Goal: Task Accomplishment & Management: Complete application form

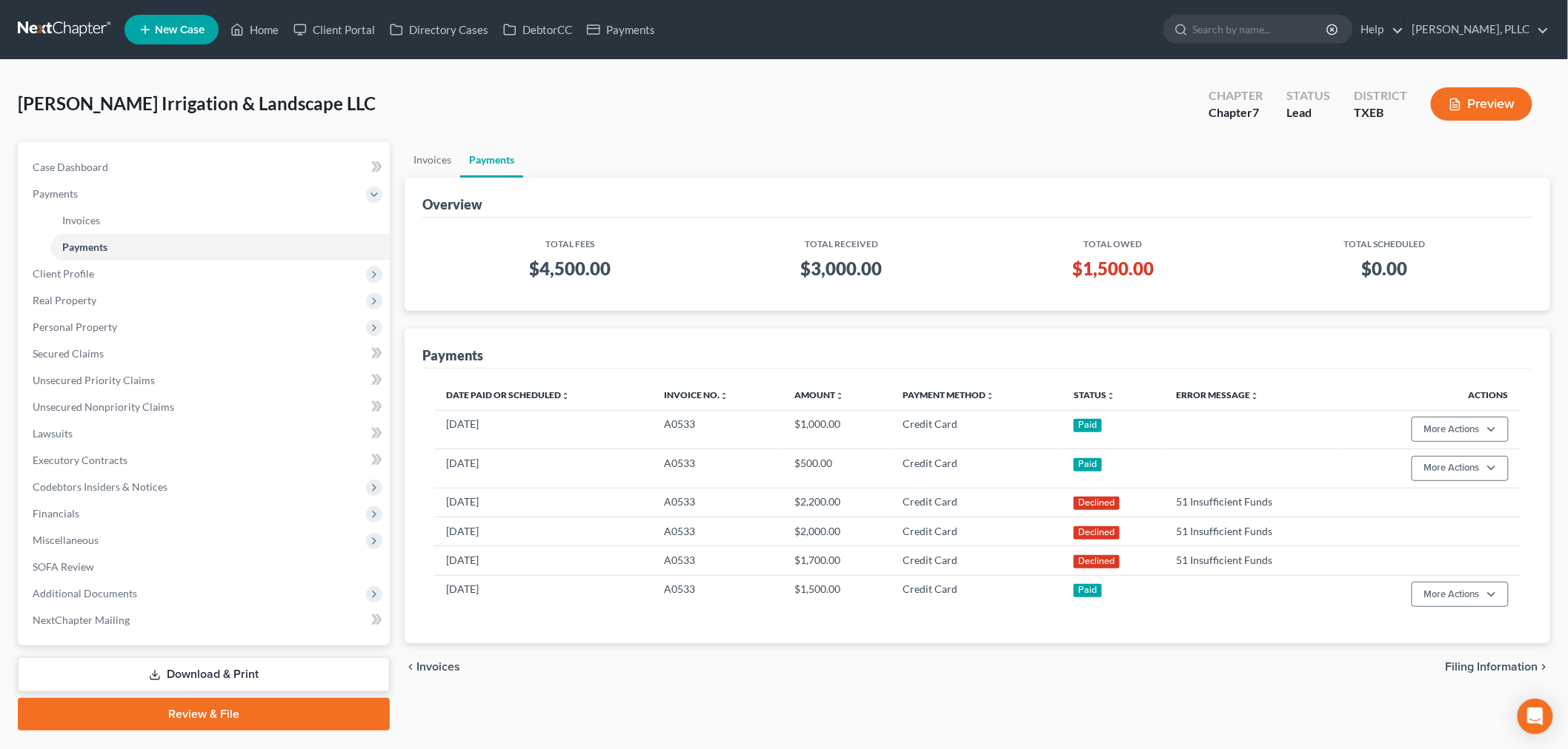
click at [738, 144] on ul "Invoices Payments" at bounding box center [977, 160] width 1145 height 36
click at [274, 32] on link "Home" at bounding box center [254, 29] width 63 height 27
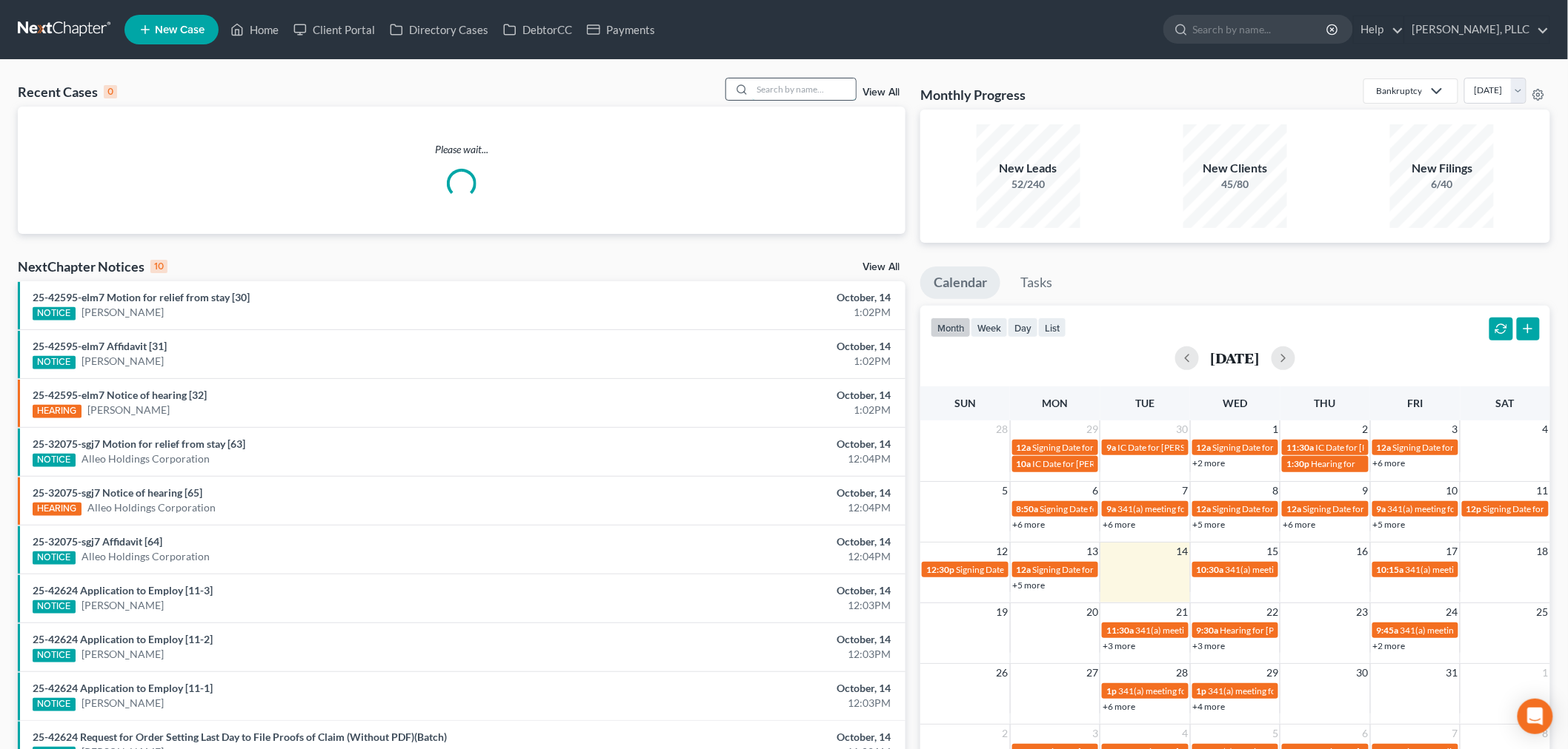
click at [785, 91] on input "search" at bounding box center [803, 89] width 103 height 22
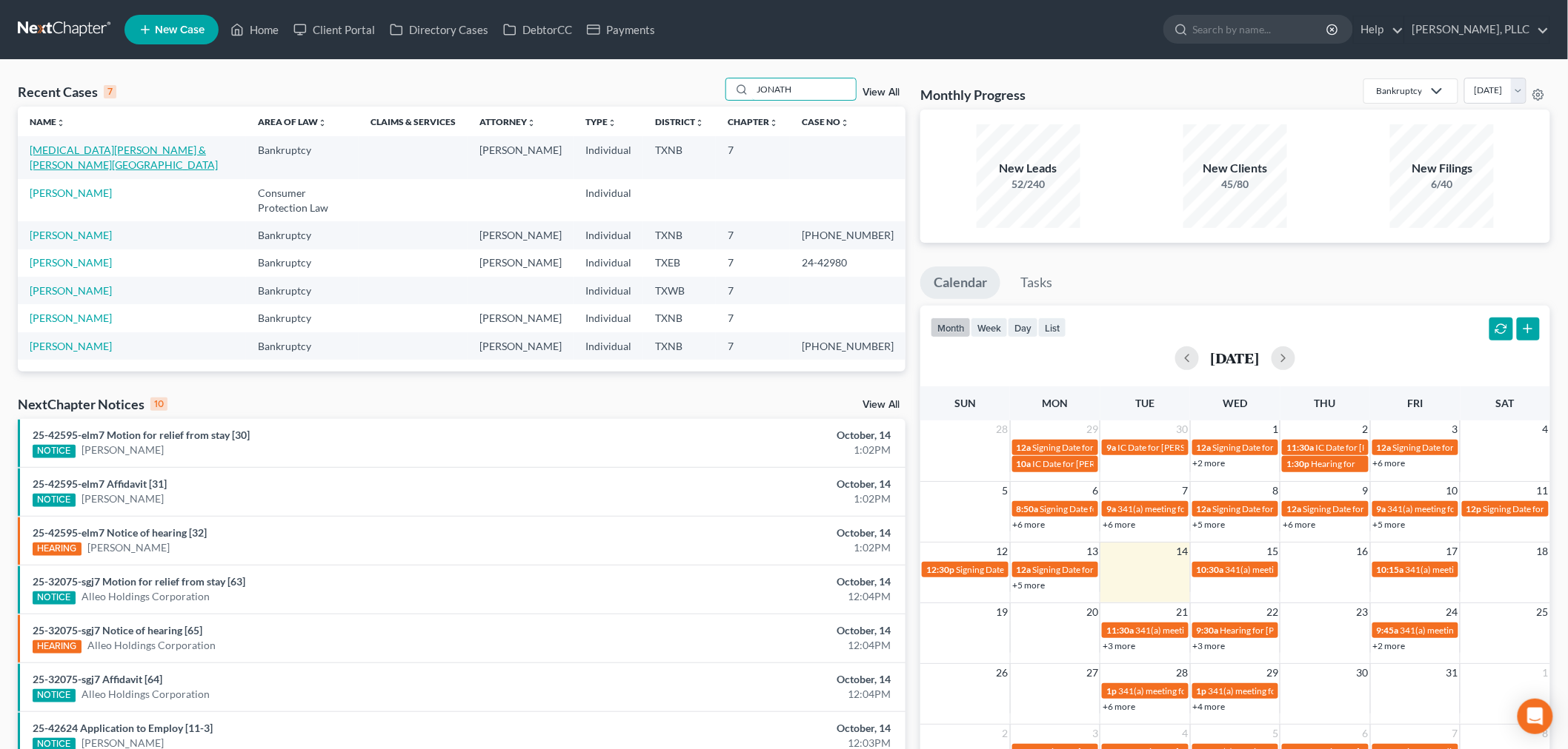
type input "JONATH"
click at [127, 150] on link "[MEDICAL_DATA][PERSON_NAME] & [PERSON_NAME][GEOGRAPHIC_DATA]" at bounding box center [123, 157] width 189 height 27
select select "4"
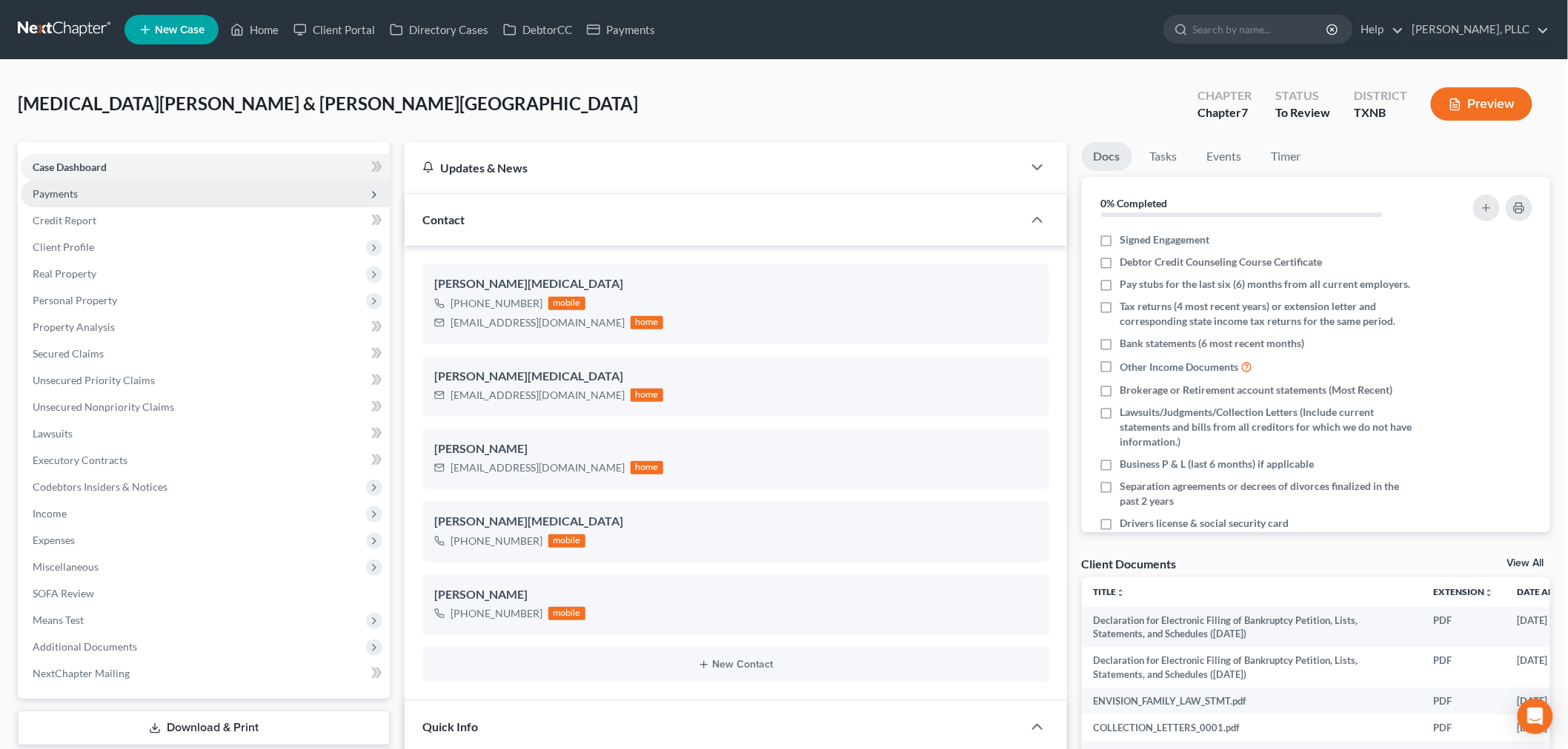
scroll to position [745, 0]
click at [83, 194] on span "Payments" at bounding box center [205, 194] width 369 height 27
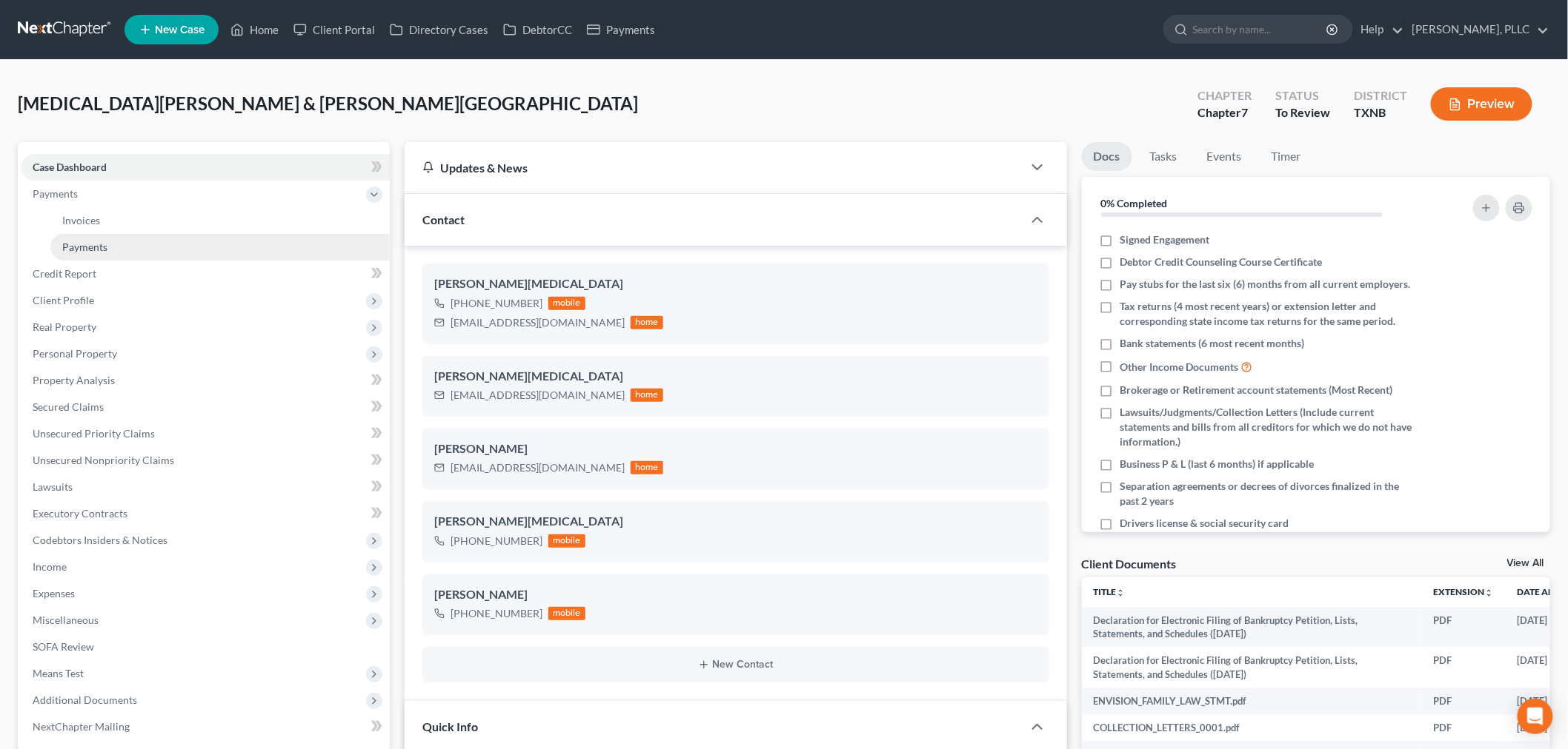
click at [94, 245] on span "Payments" at bounding box center [85, 246] width 45 height 12
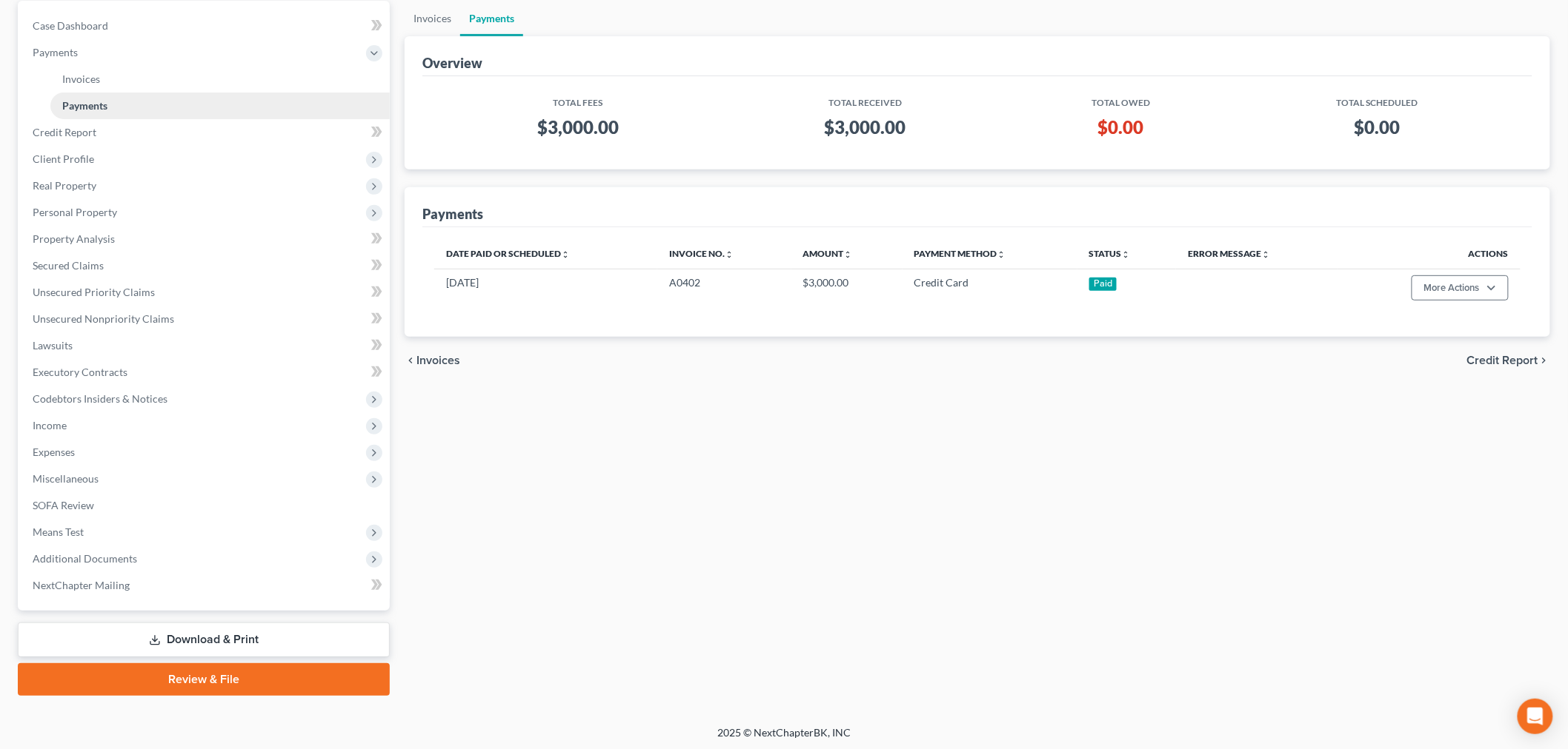
scroll to position [142, 0]
click at [93, 479] on span "Miscellaneous" at bounding box center [65, 477] width 66 height 12
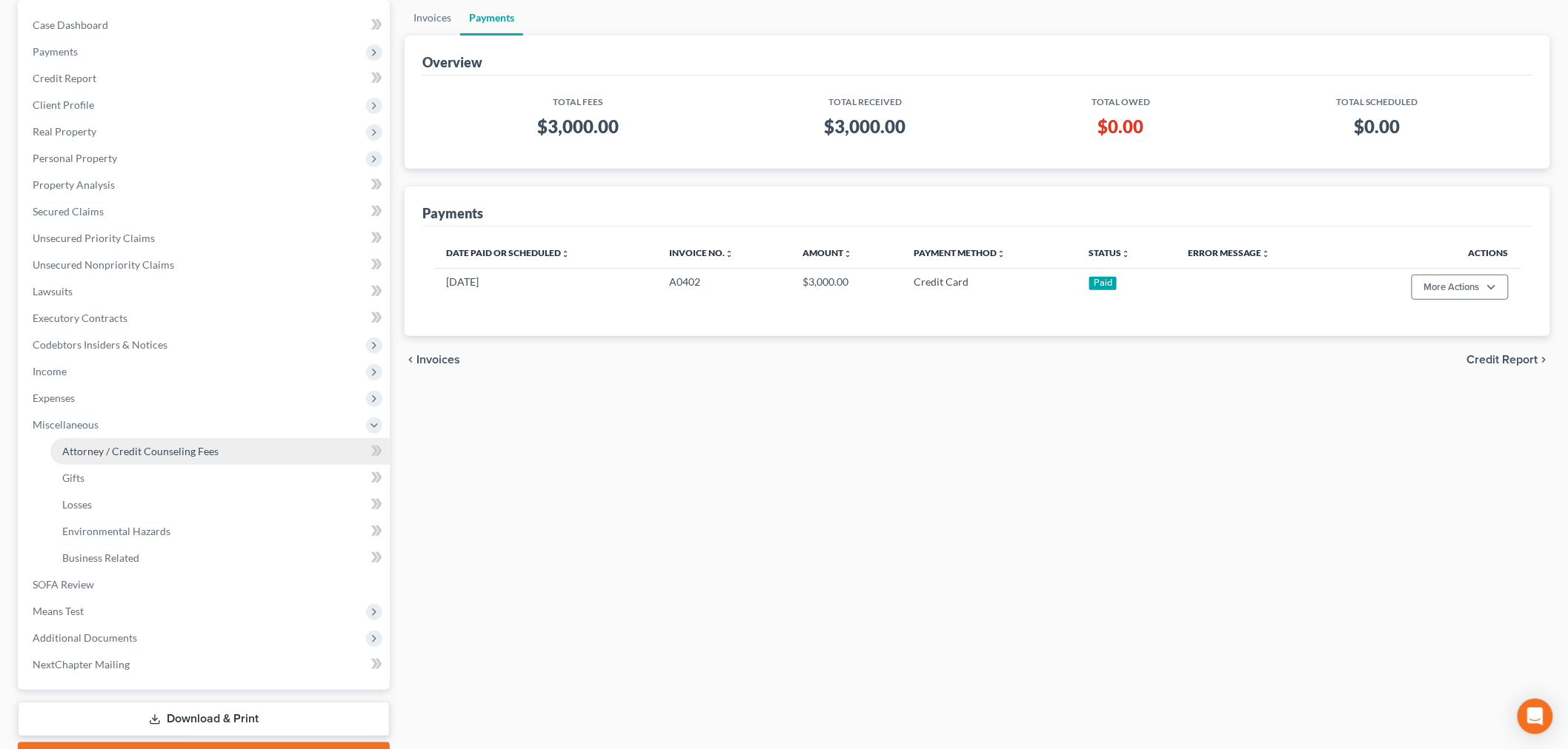
click at [112, 455] on span "Attorney / Credit Counseling Fees" at bounding box center [140, 451] width 156 height 12
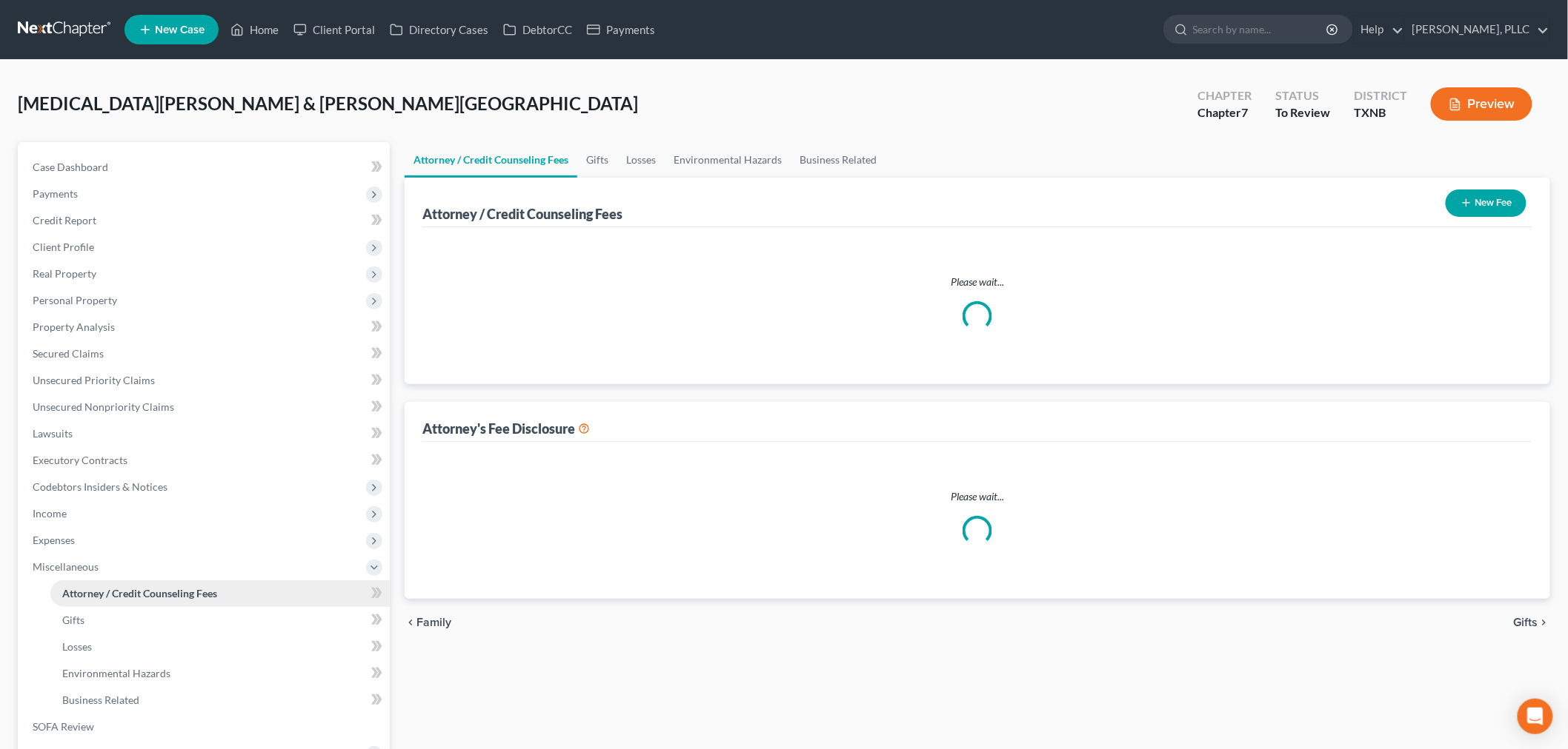
select select "0"
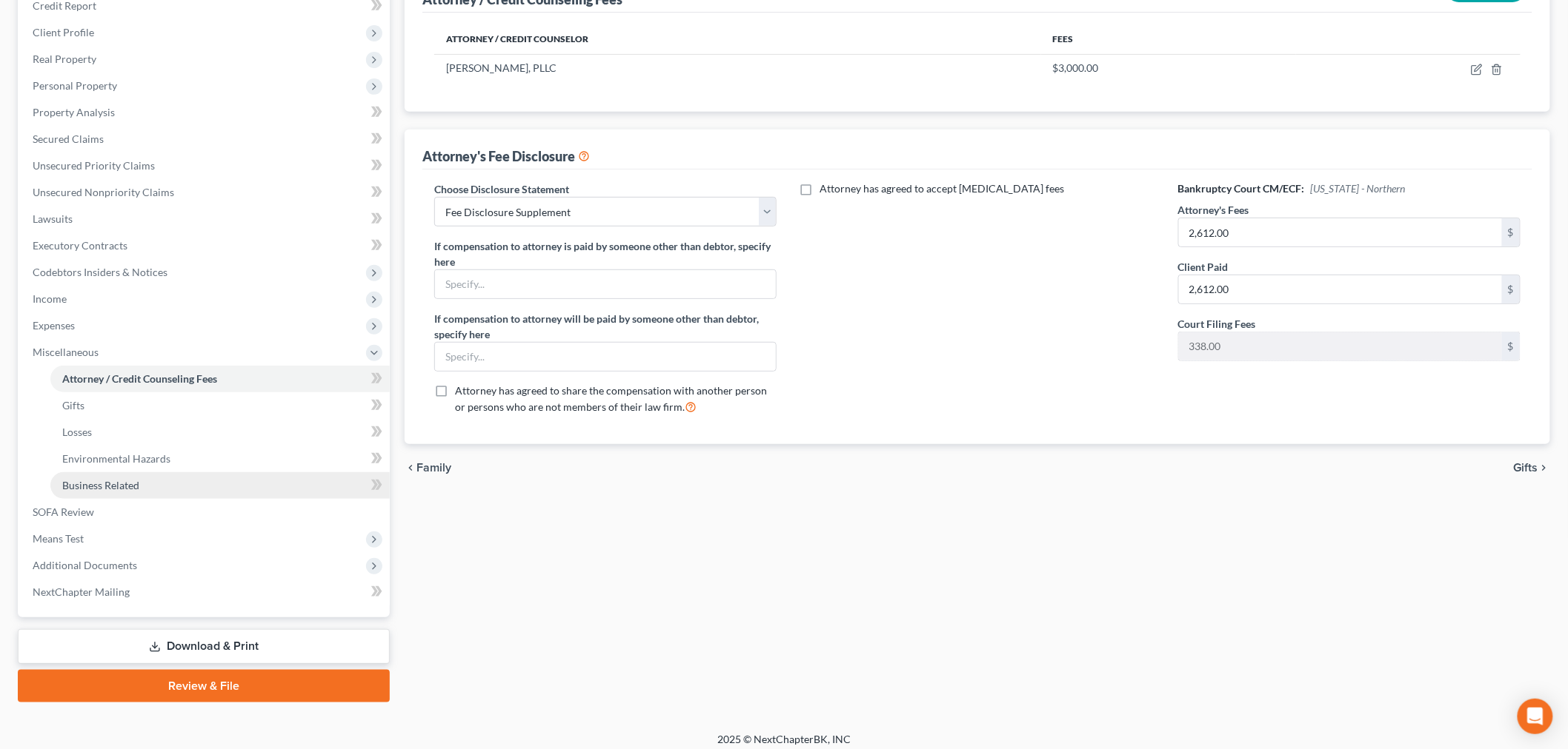
scroll to position [223, 0]
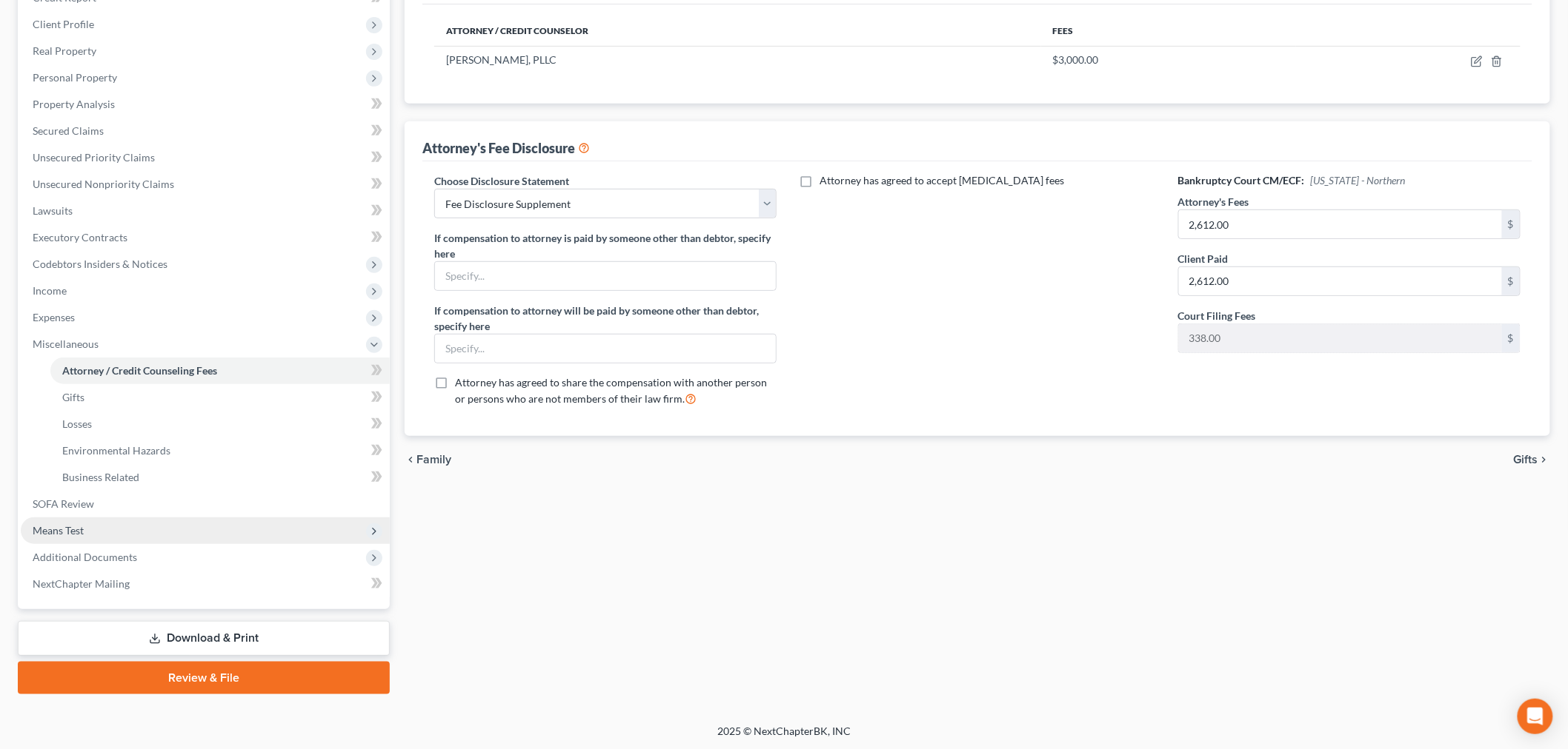
click at [89, 531] on span "Means Test" at bounding box center [205, 531] width 369 height 27
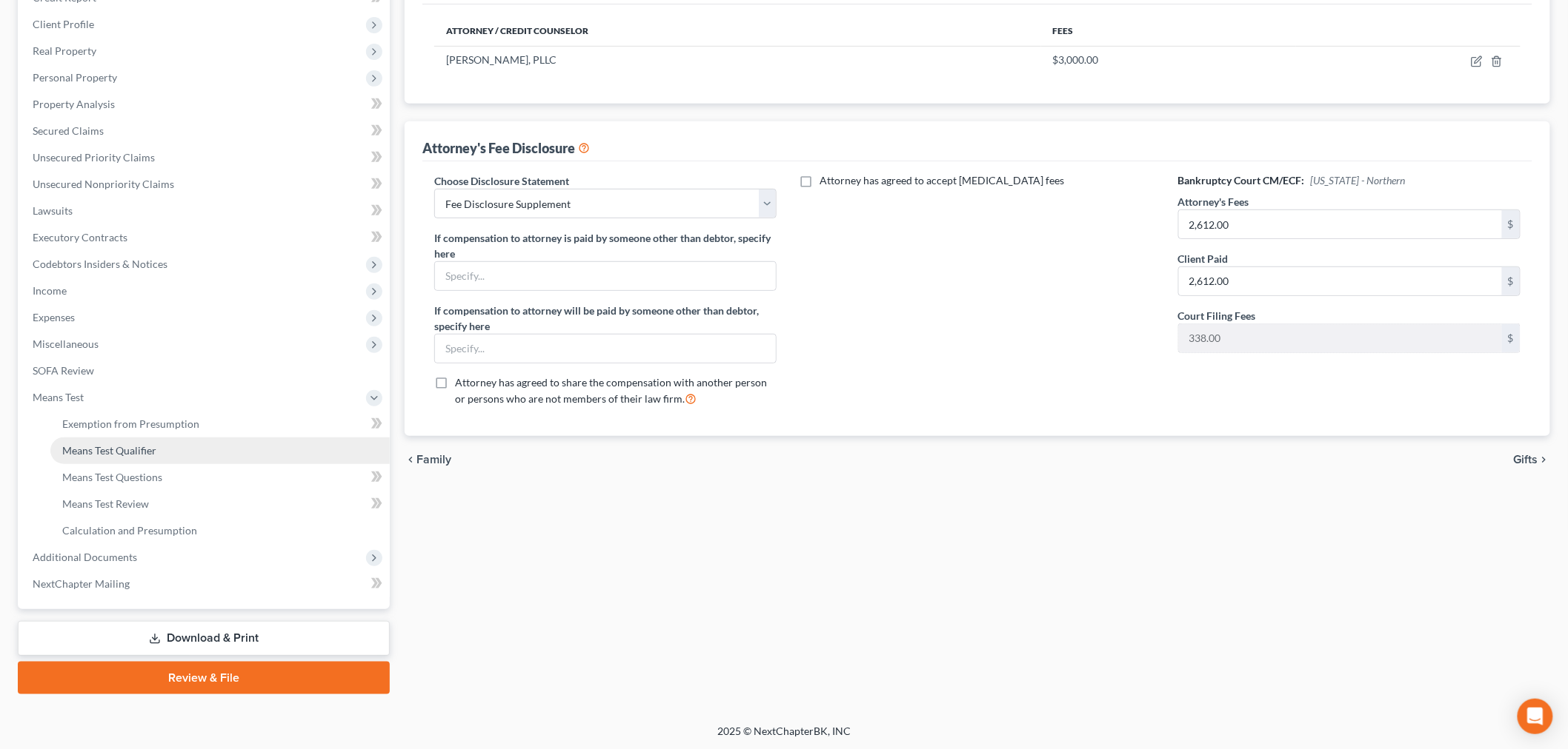
click at [112, 456] on link "Means Test Qualifier" at bounding box center [220, 451] width 339 height 27
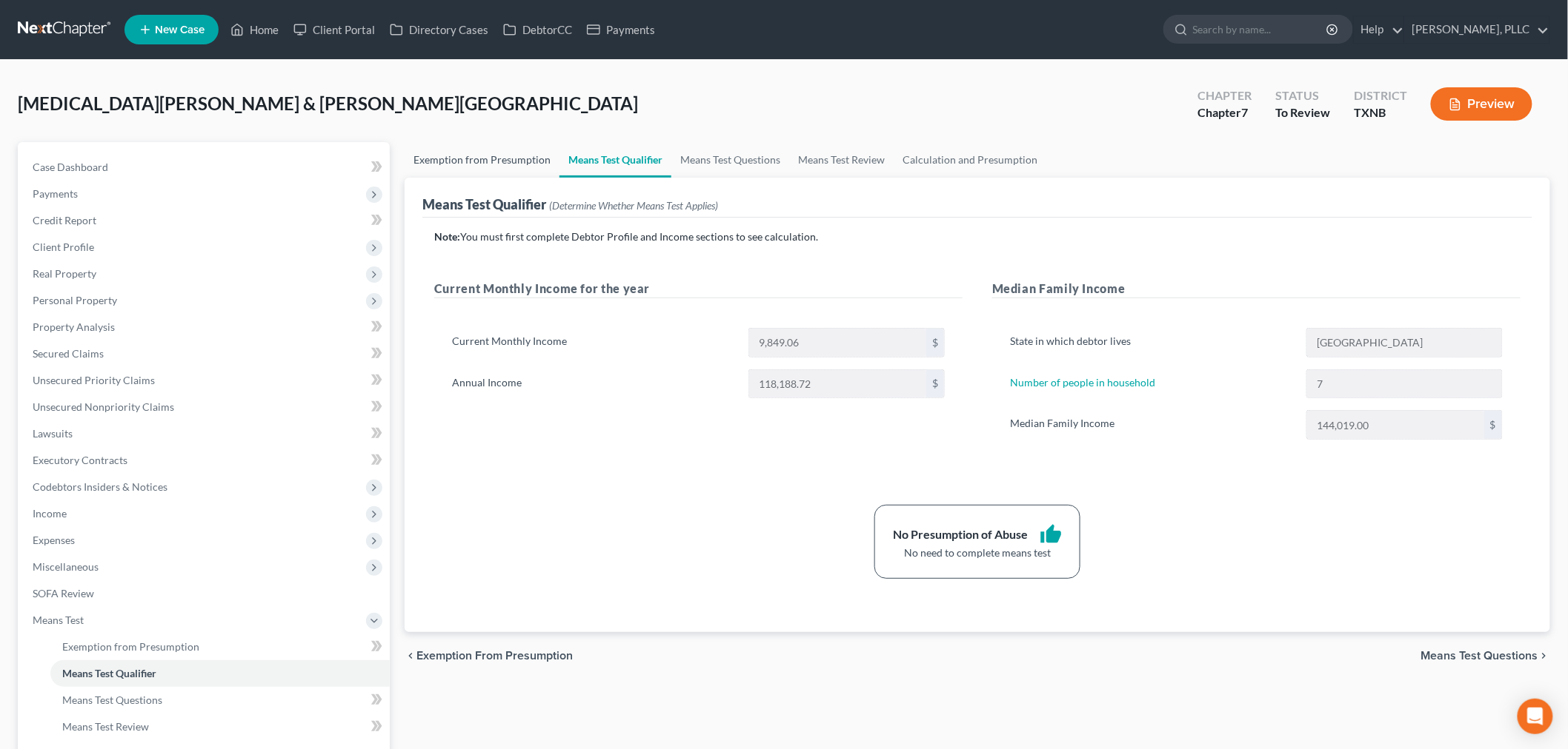
click at [484, 152] on link "Exemption from Presumption" at bounding box center [481, 160] width 154 height 36
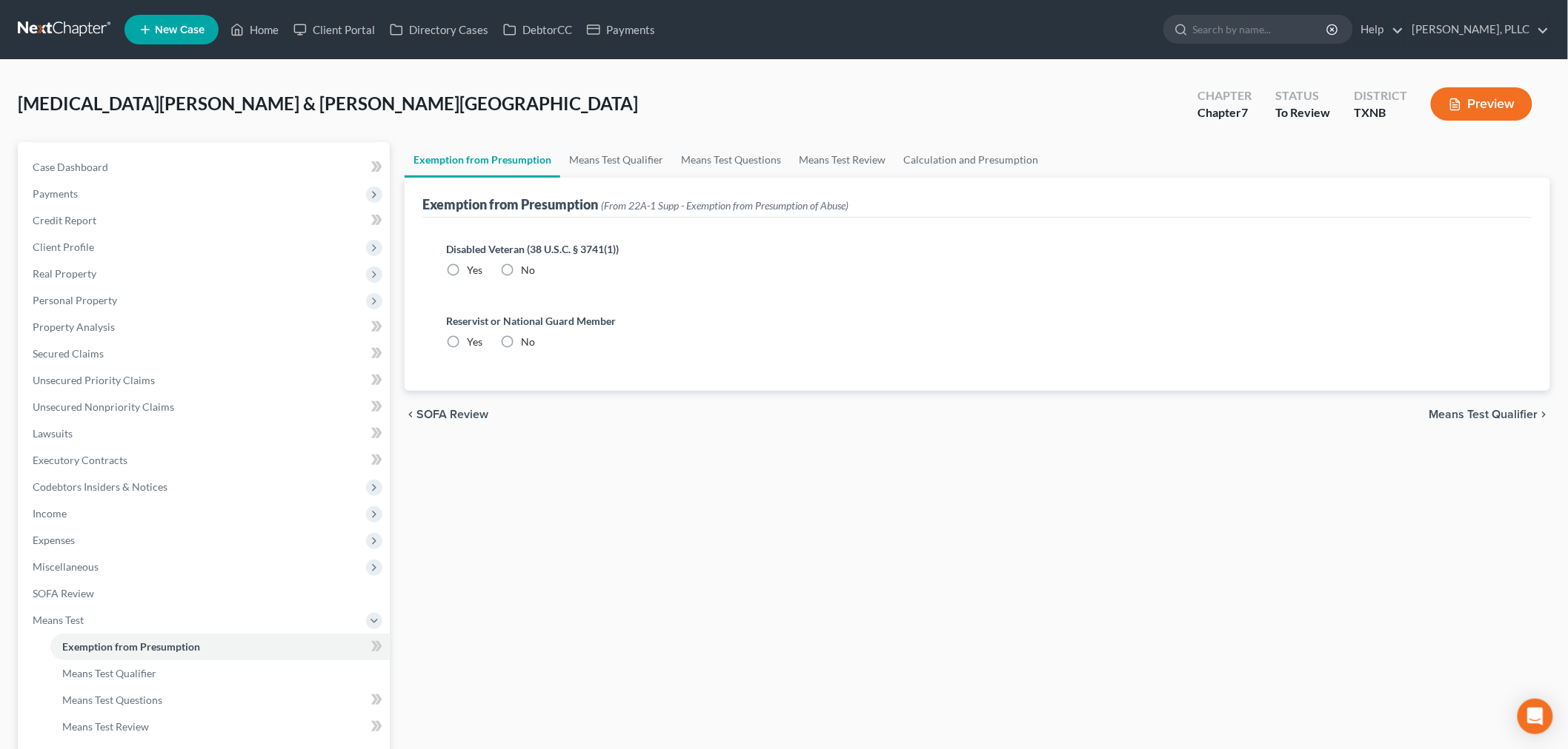
radio input "true"
click at [93, 328] on span "Property Analysis" at bounding box center [73, 327] width 82 height 12
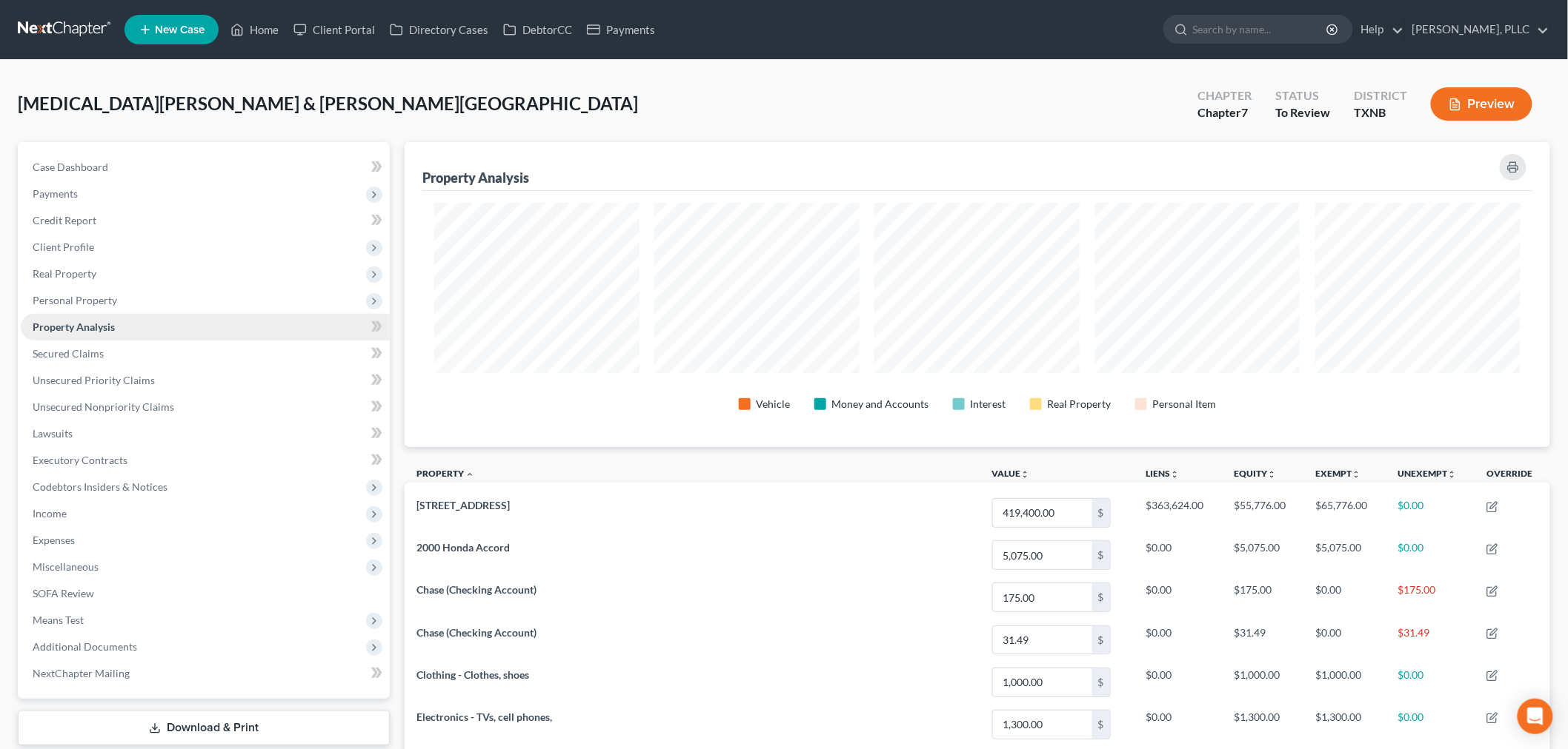
scroll to position [305, 1145]
click at [416, 117] on div "[MEDICAL_DATA][PERSON_NAME] & [PERSON_NAME][GEOGRAPHIC_DATA] Upgraded Chapter C…" at bounding box center [784, 110] width 1532 height 64
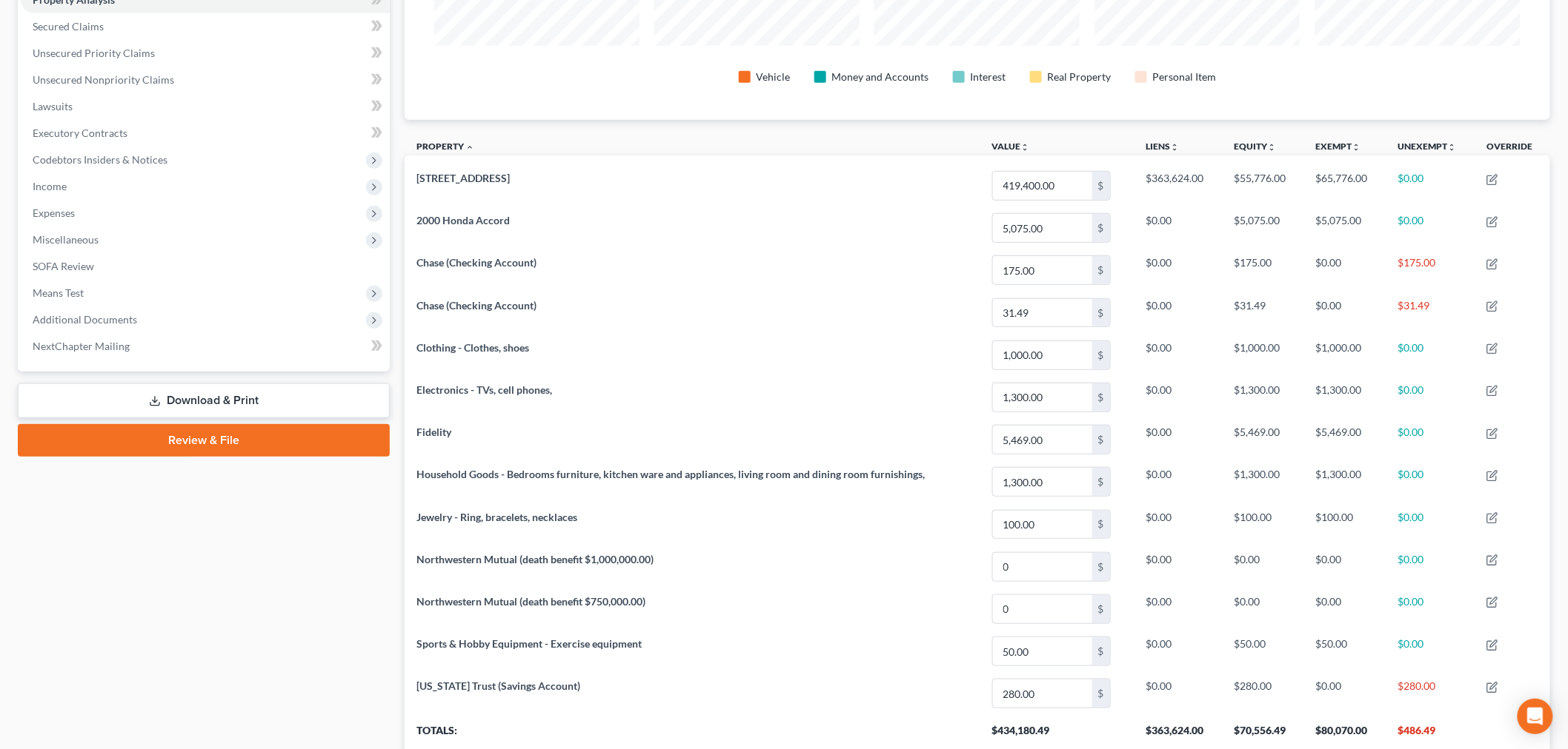
scroll to position [329, 0]
click at [256, 402] on link "Download & Print" at bounding box center [204, 399] width 372 height 35
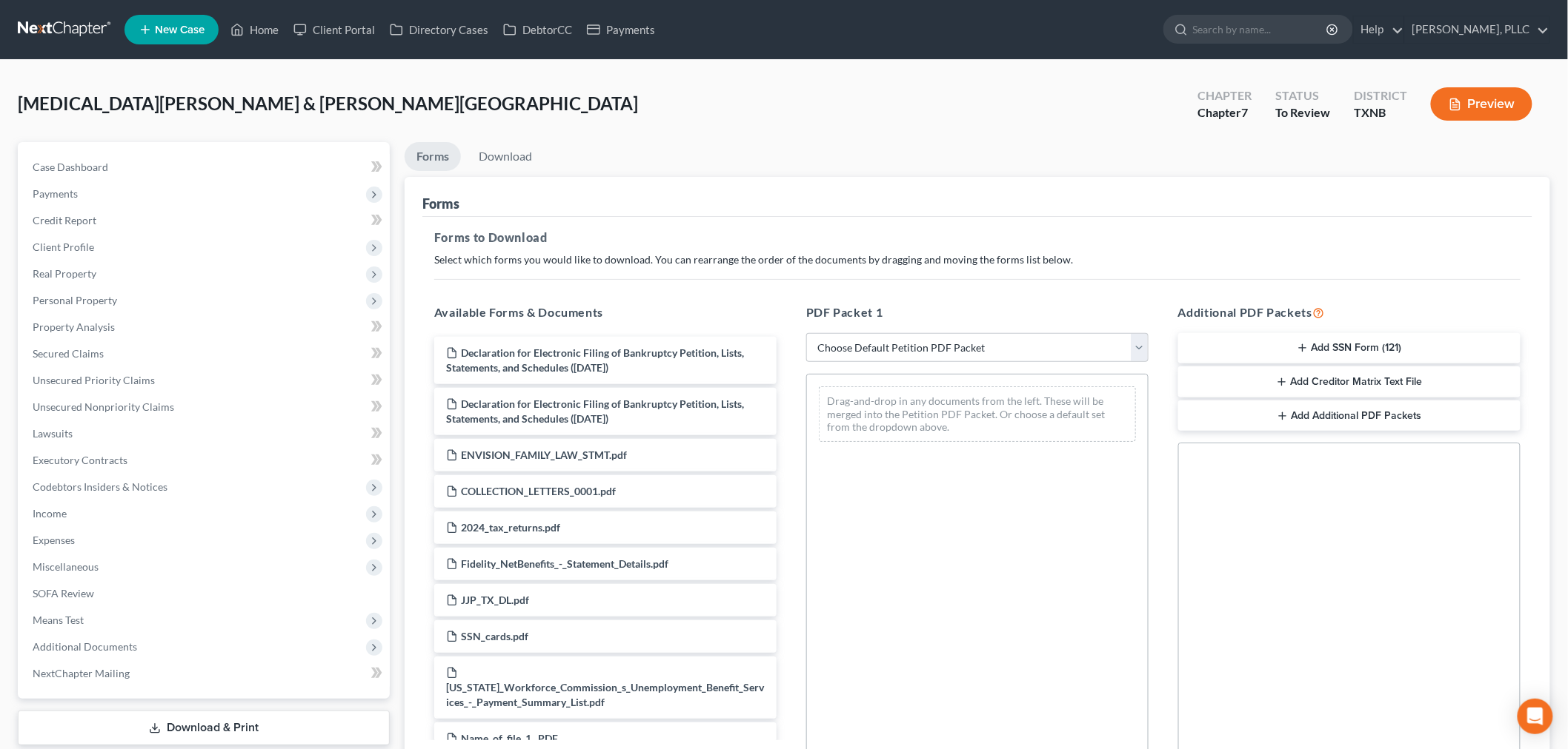
click at [1276, 347] on button "Add SSN Form (121)" at bounding box center [1348, 348] width 342 height 31
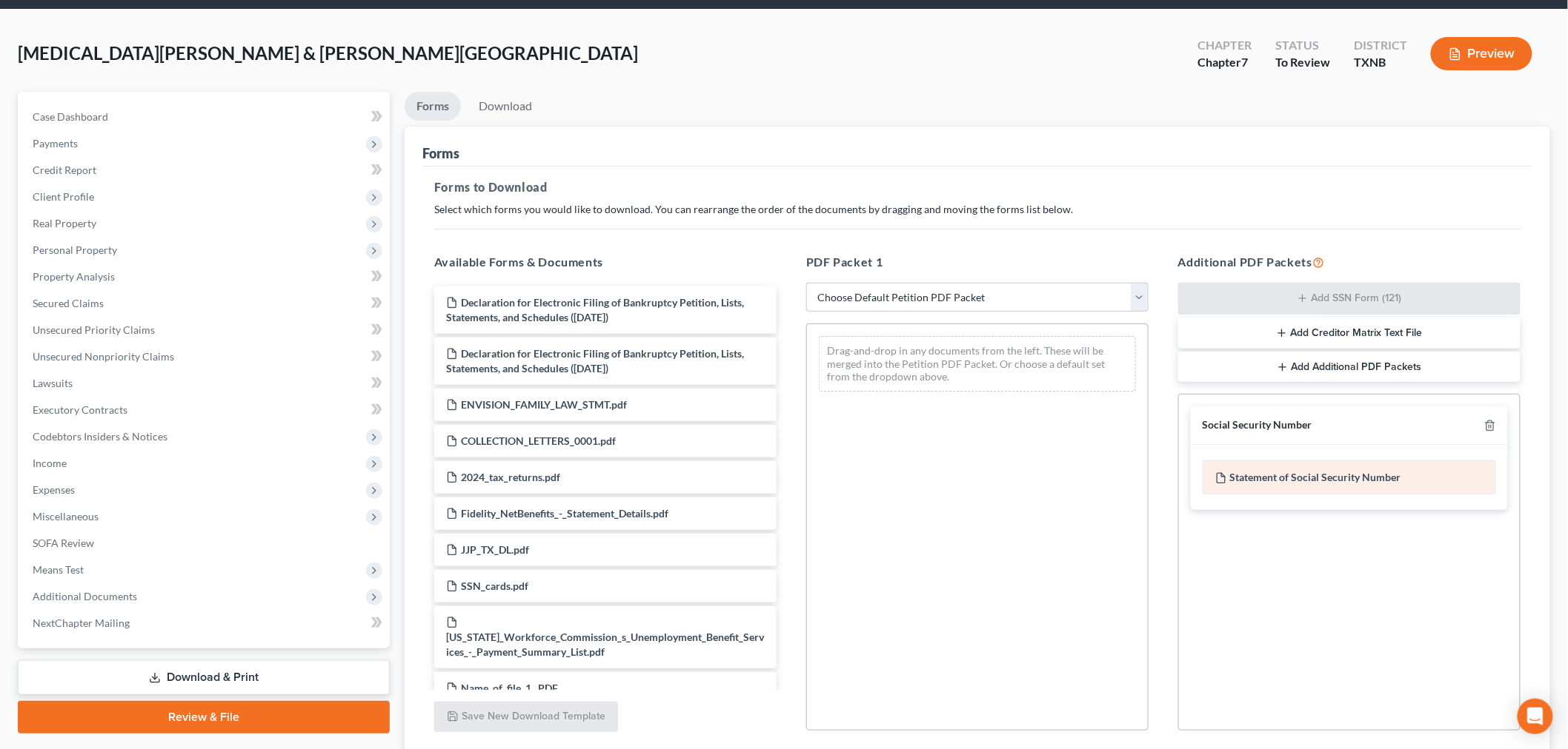
scroll to position [165, 0]
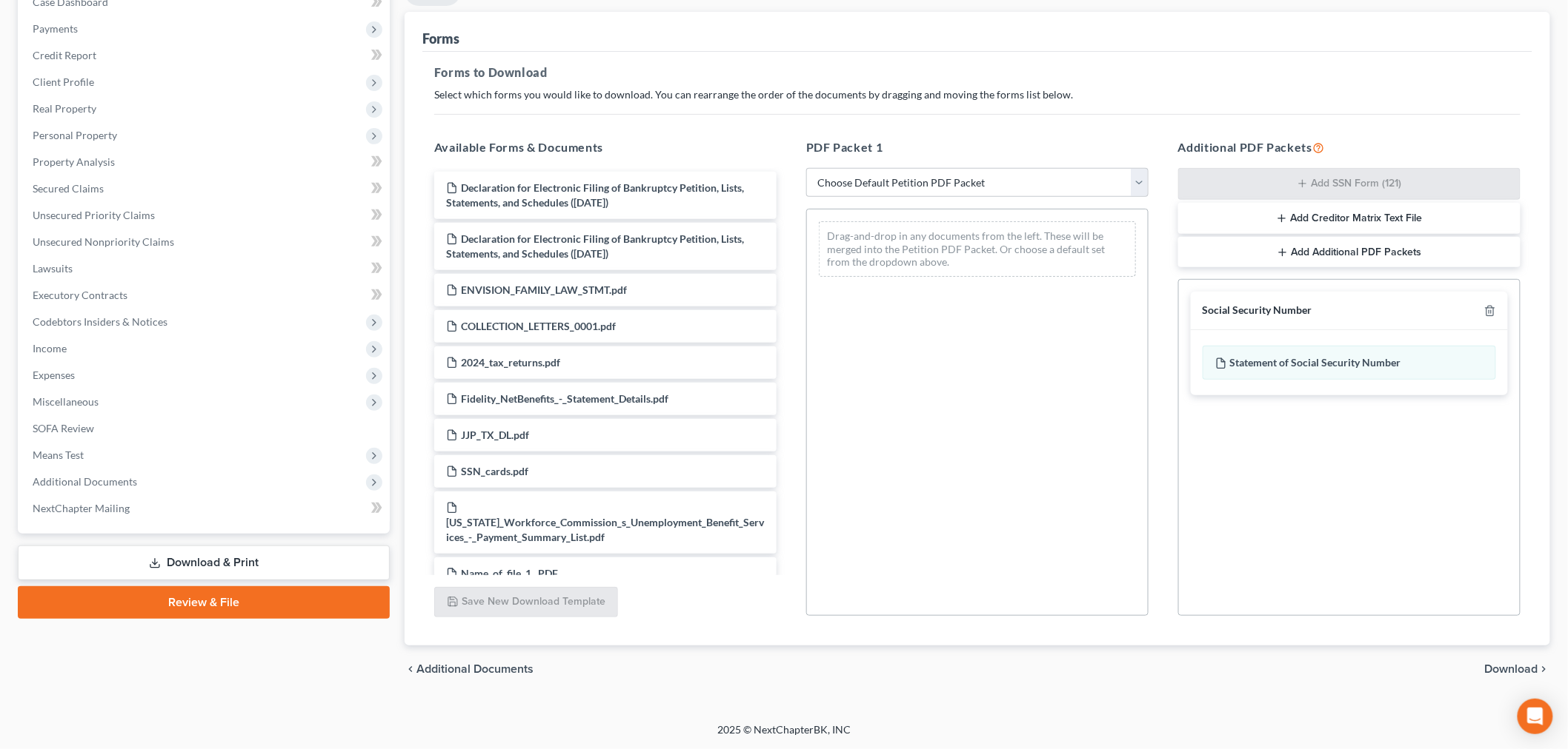
click at [1500, 668] on span "Download" at bounding box center [1511, 669] width 53 height 12
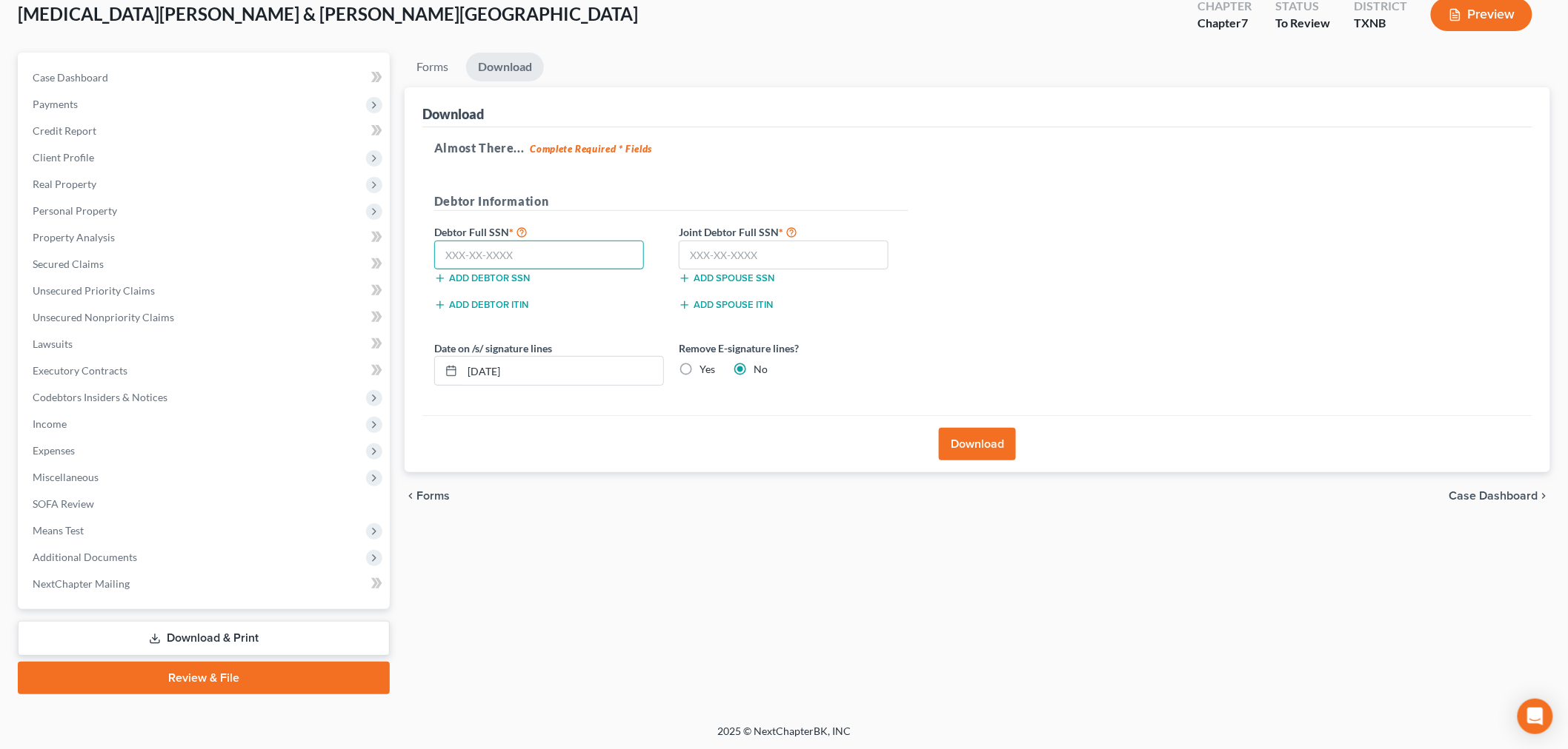
click at [538, 253] on input "text" at bounding box center [538, 255] width 209 height 29
click at [508, 257] on input "text" at bounding box center [538, 255] width 209 height 29
type input "622-40-7704"
click at [712, 250] on input "text" at bounding box center [783, 255] width 209 height 29
type input "611-54-5852"
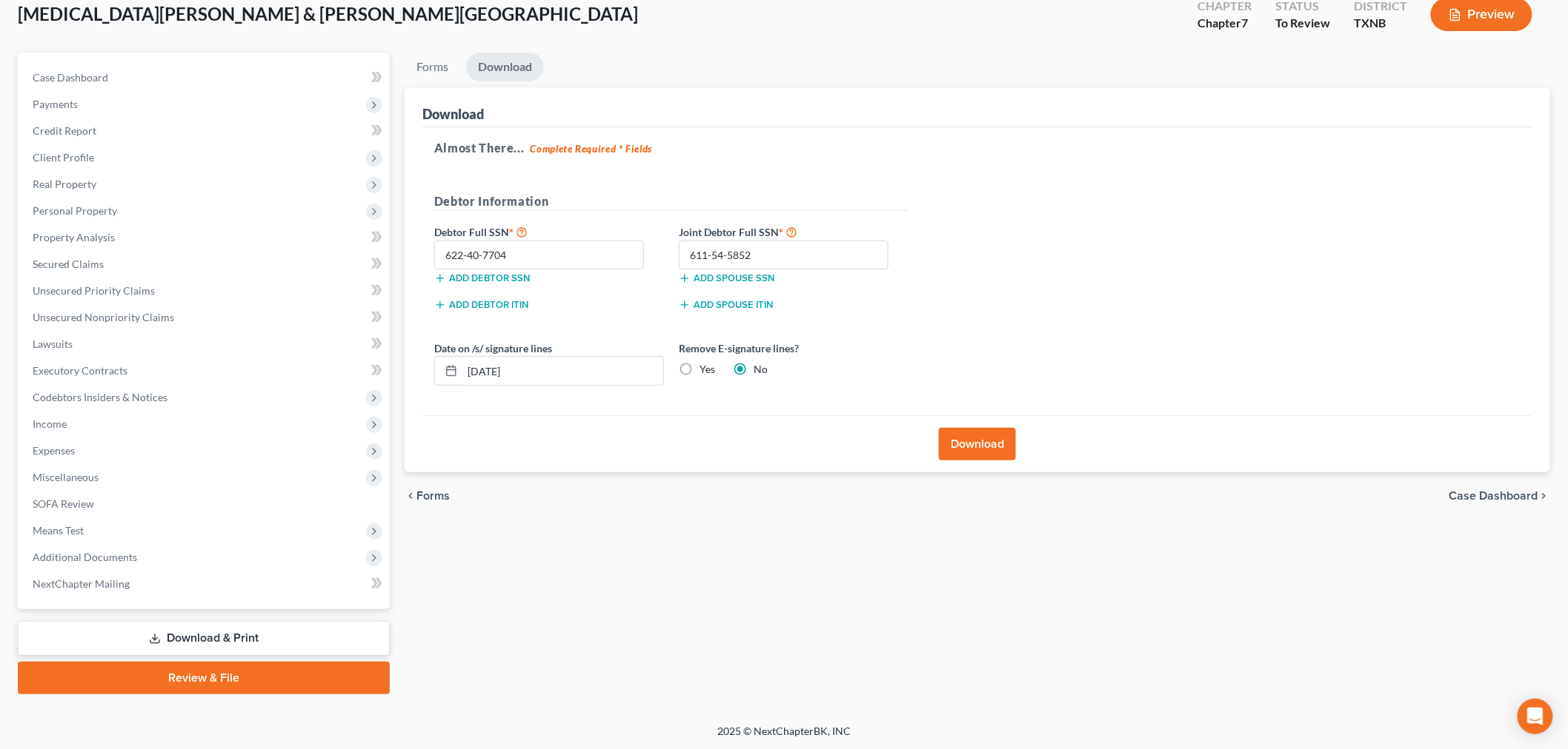
click at [1038, 291] on div "Almost There... Complete Required * Fields Debtor Information Debtor Full SSN *…" at bounding box center [977, 271] width 1109 height 289
click at [969, 444] on button "Download" at bounding box center [977, 444] width 77 height 32
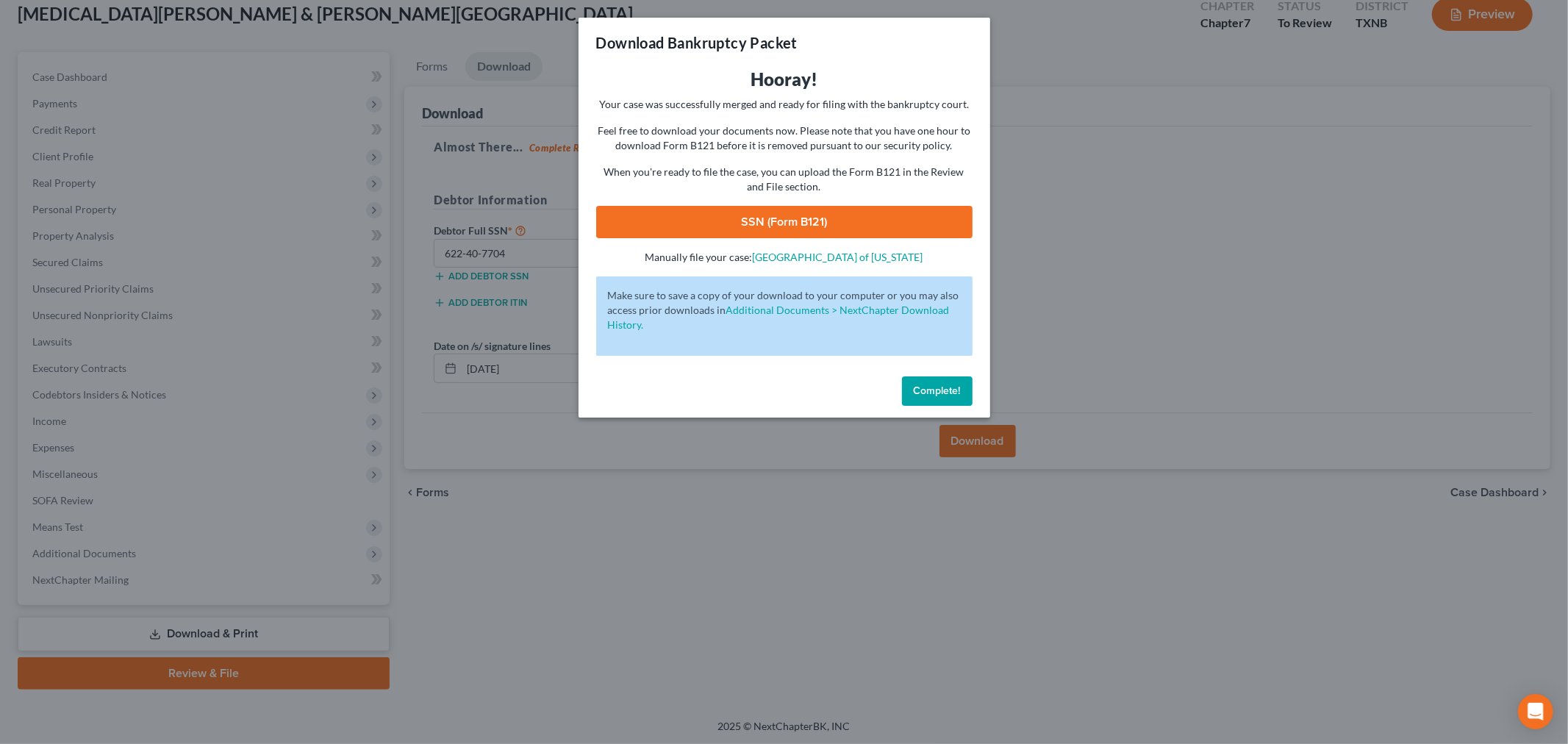
click at [856, 229] on link "SSN (Form B121)" at bounding box center [784, 222] width 376 height 32
click at [942, 399] on button "Complete!" at bounding box center [936, 390] width 71 height 29
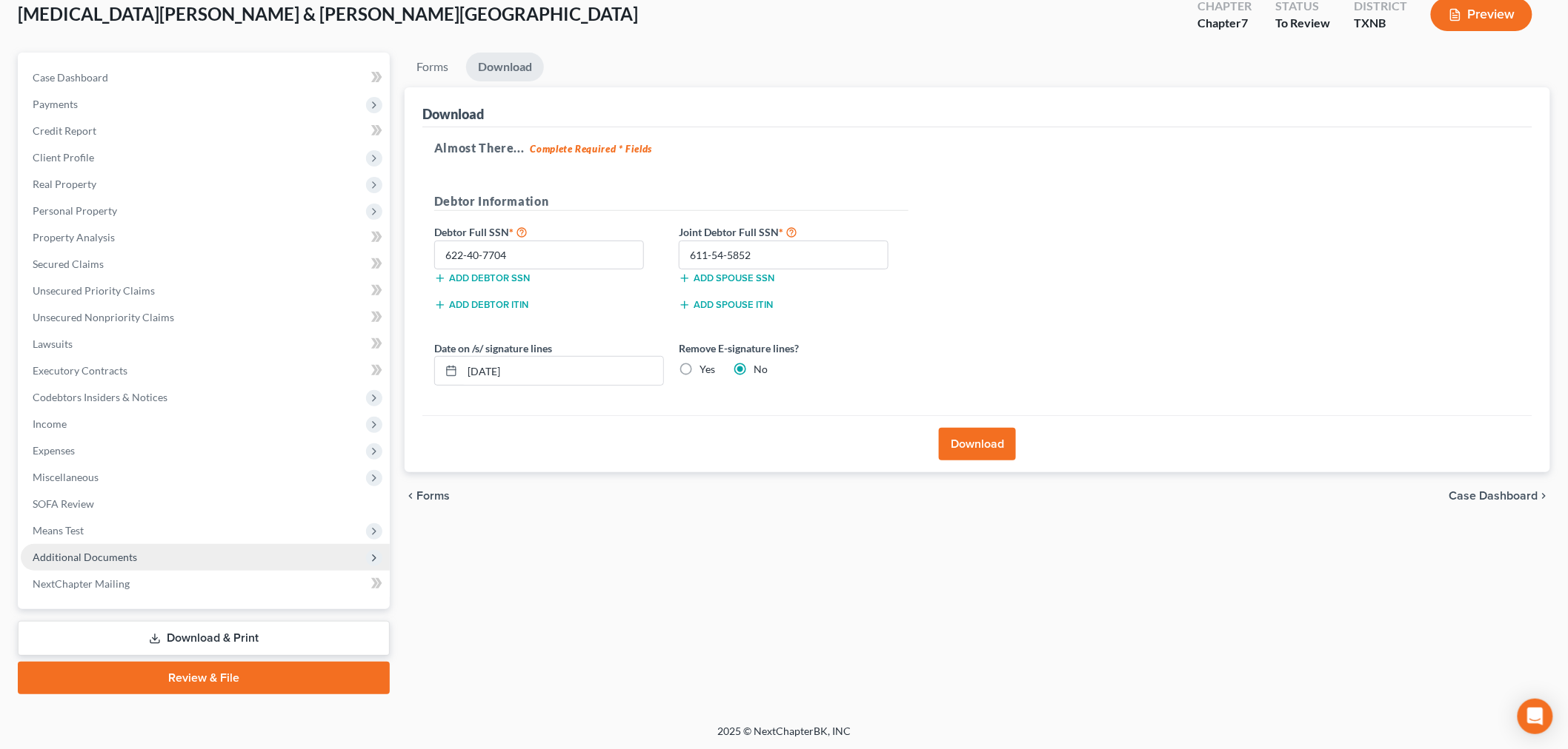
click at [107, 551] on span "Additional Documents" at bounding box center [84, 557] width 104 height 12
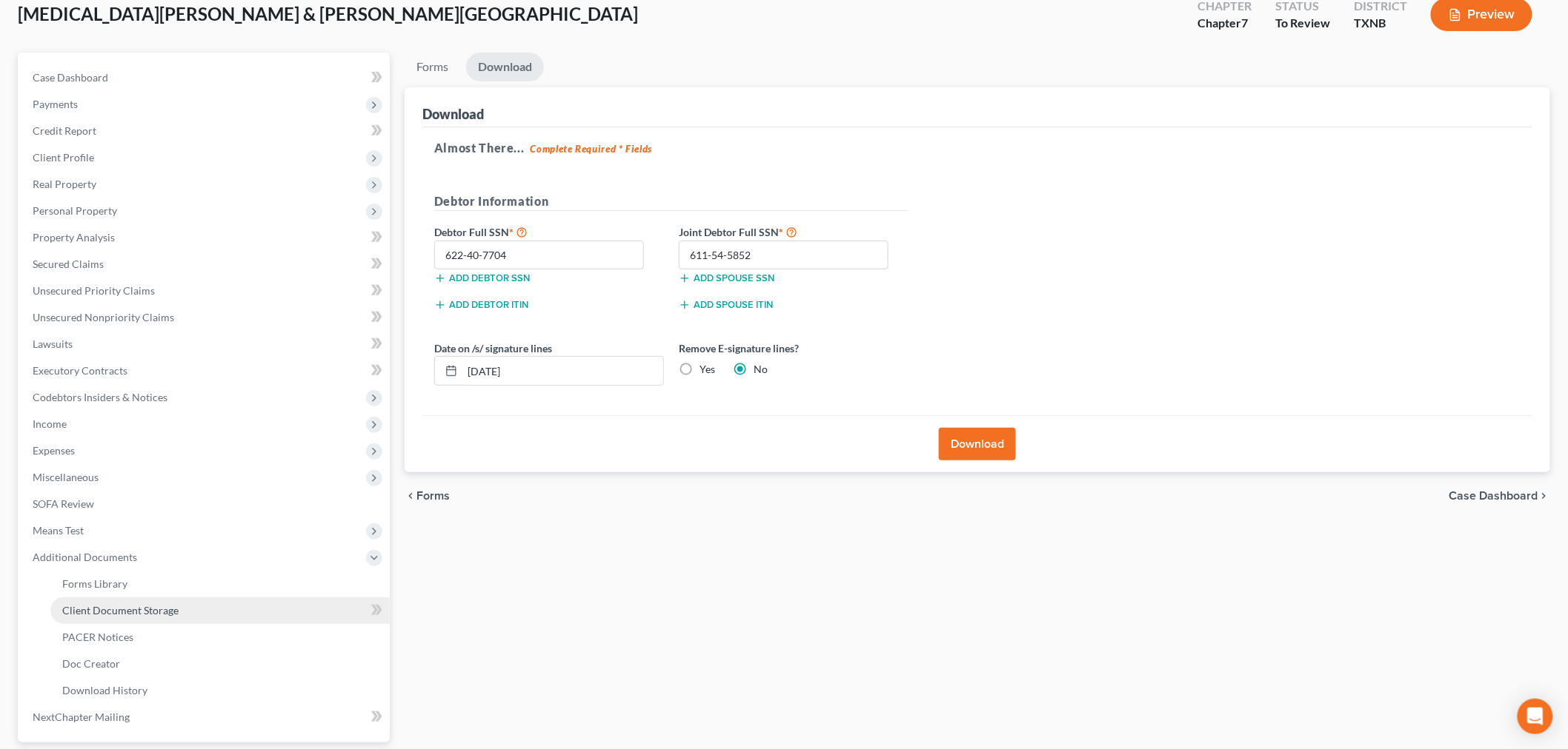
click at [126, 608] on span "Client Document Storage" at bounding box center [120, 610] width 117 height 12
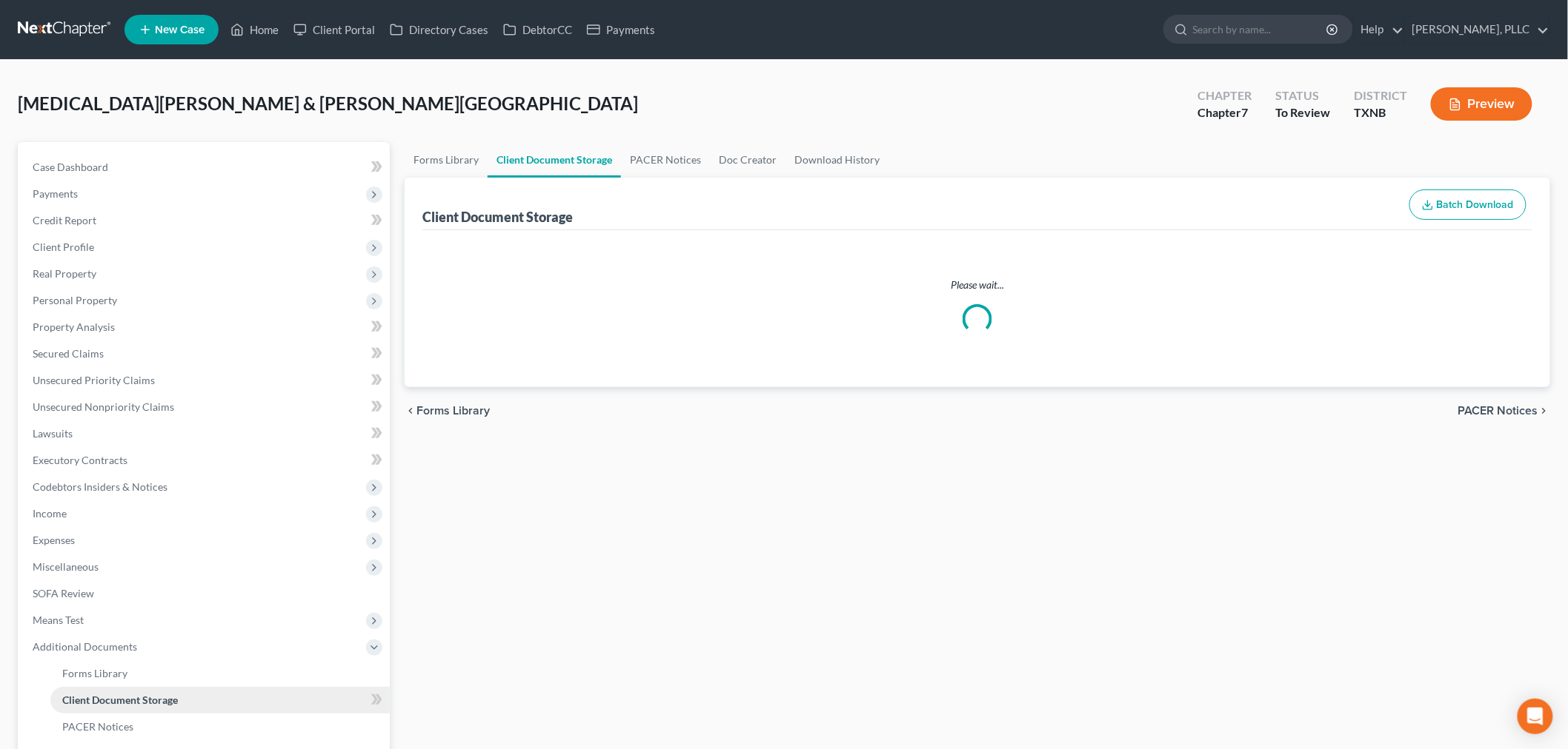
select select "6"
select select "7"
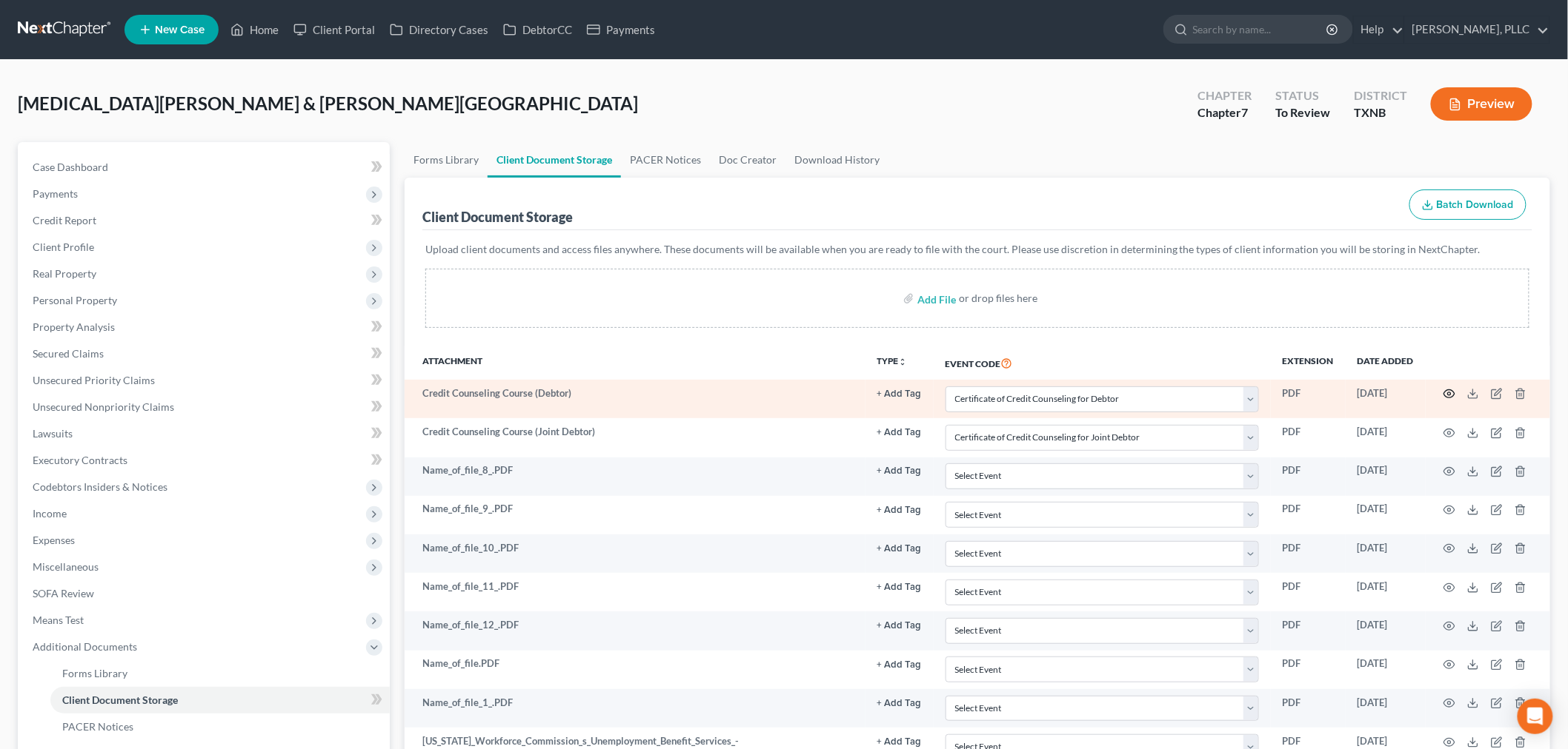
click at [1450, 395] on icon "button" at bounding box center [1449, 394] width 12 height 12
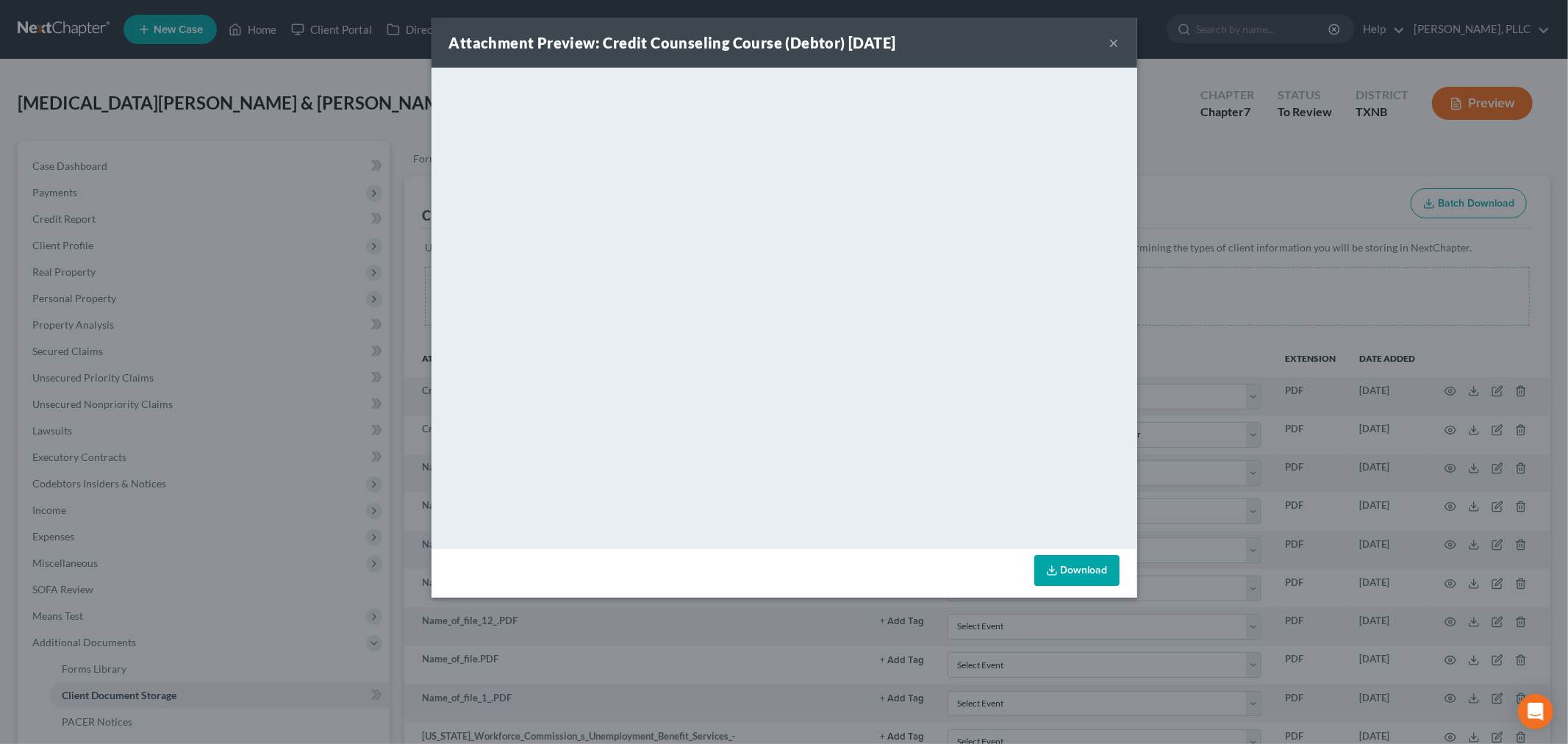
click at [1111, 46] on button "×" at bounding box center [1114, 42] width 10 height 18
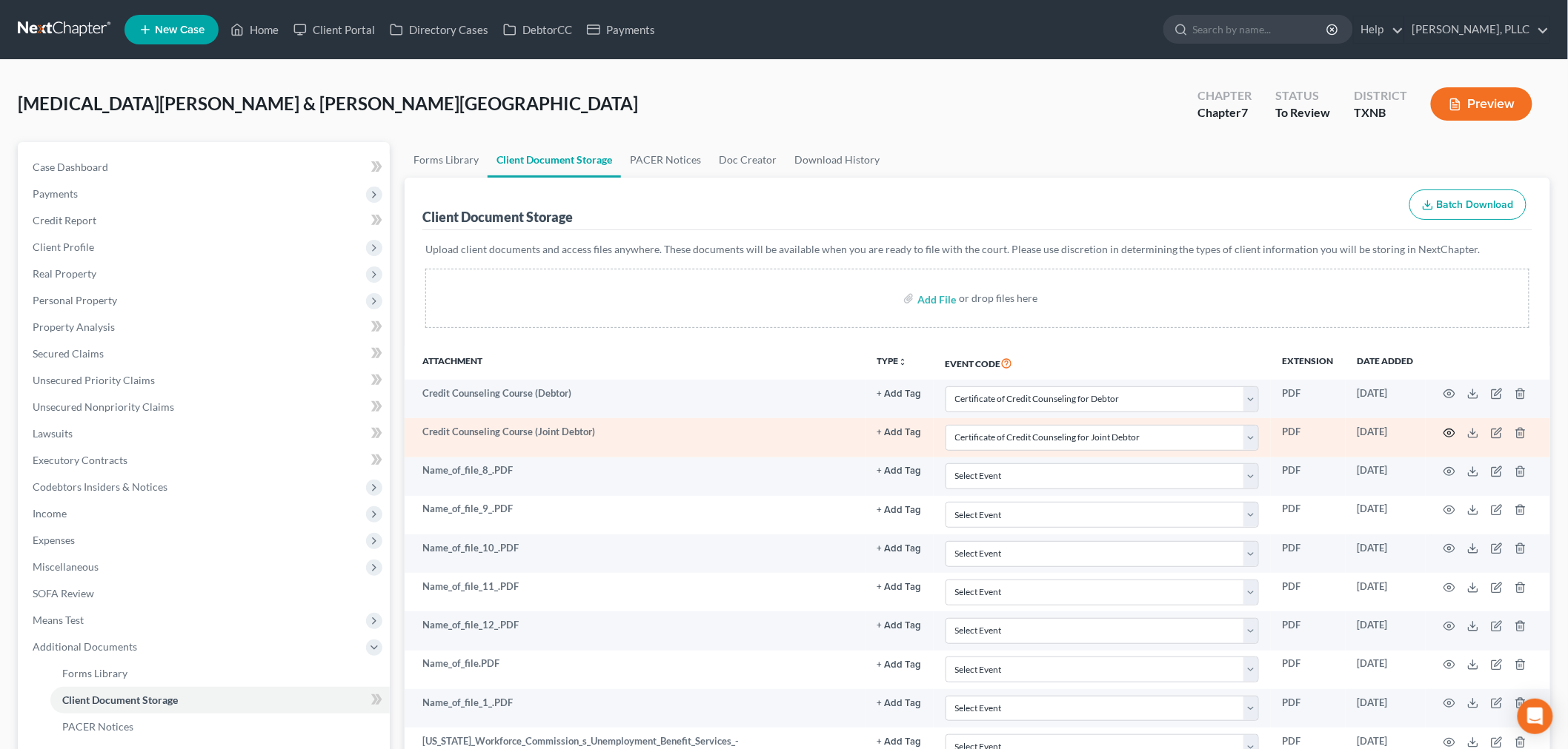
click at [1450, 435] on icon "button" at bounding box center [1449, 433] width 12 height 12
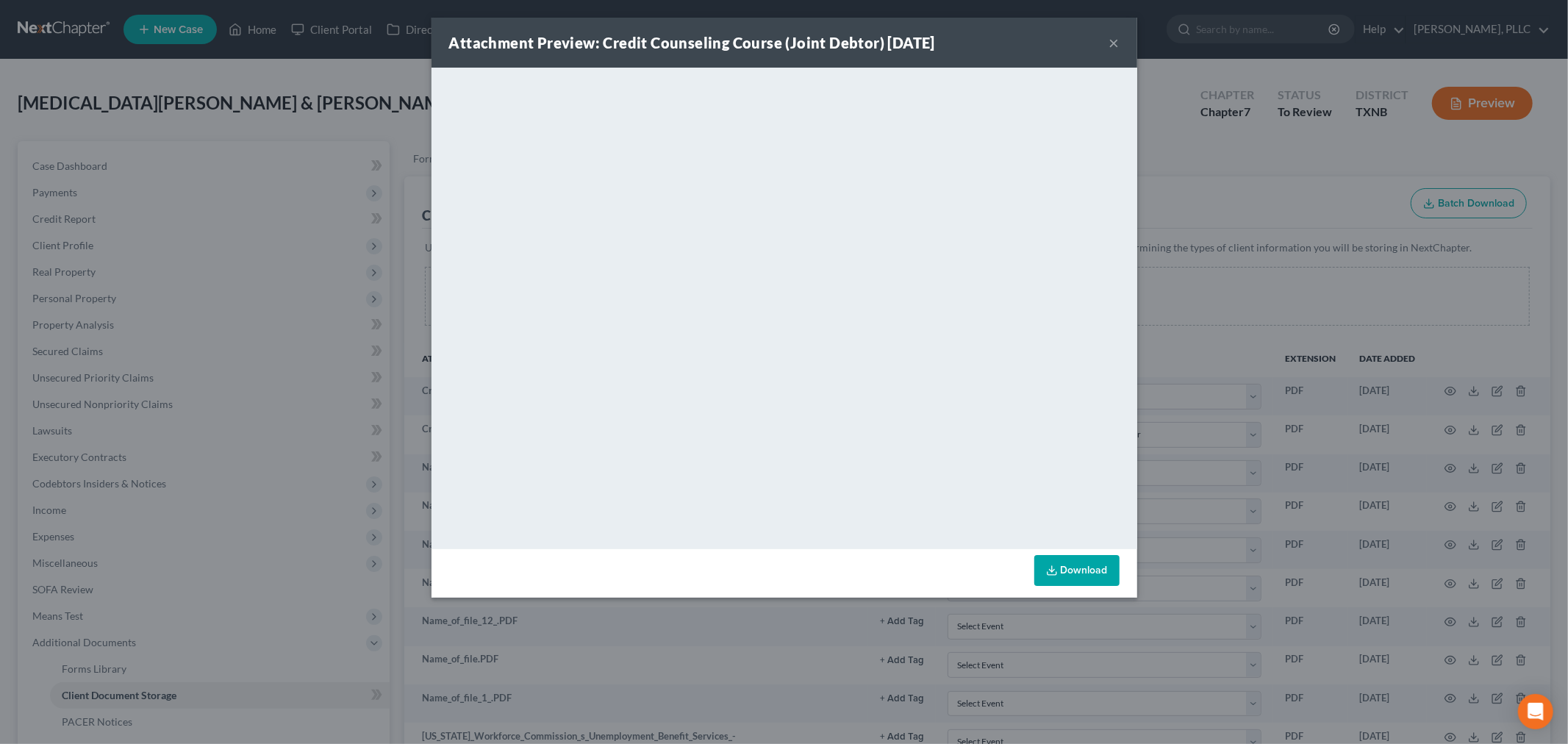
click at [1111, 41] on button "×" at bounding box center [1114, 42] width 10 height 18
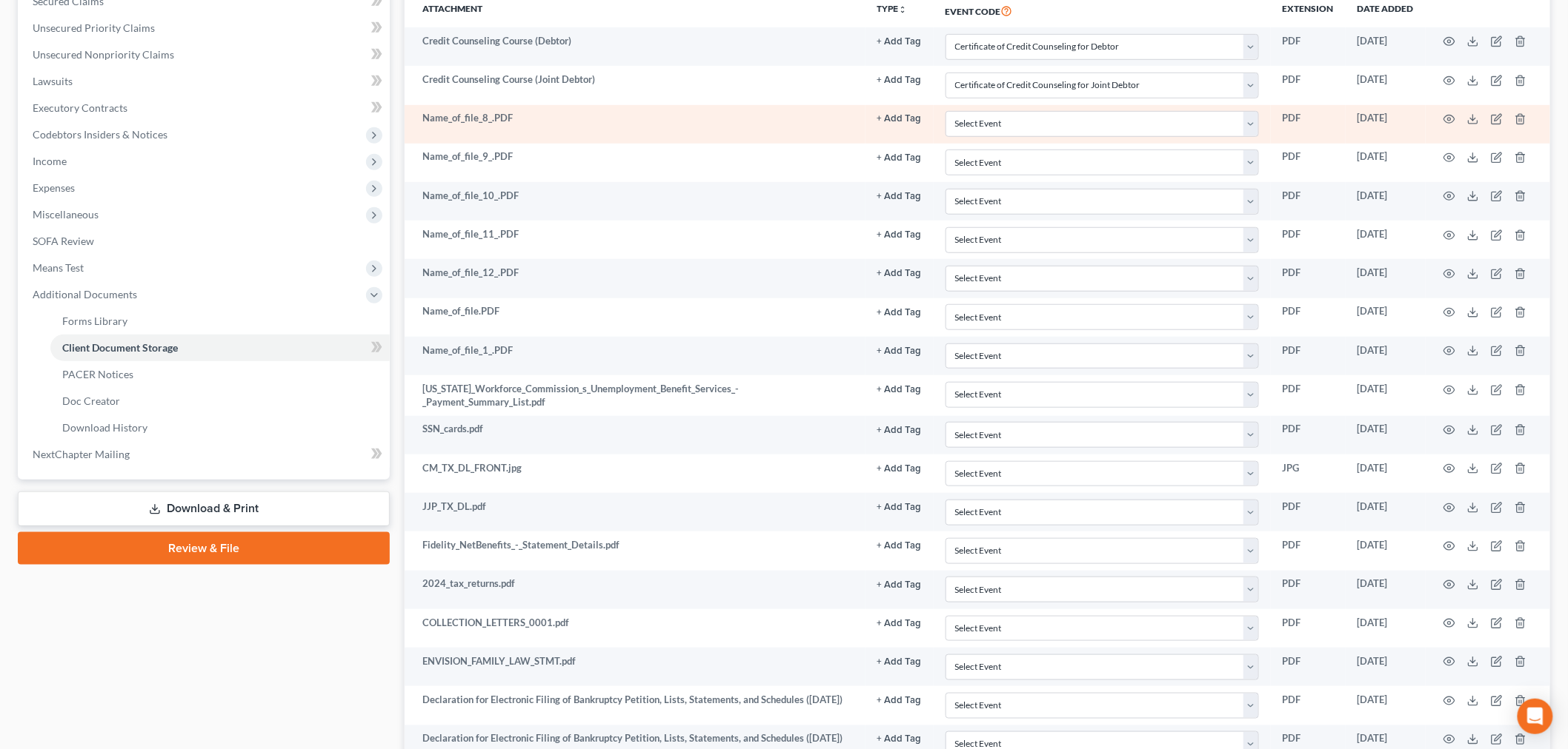
scroll to position [487, 0]
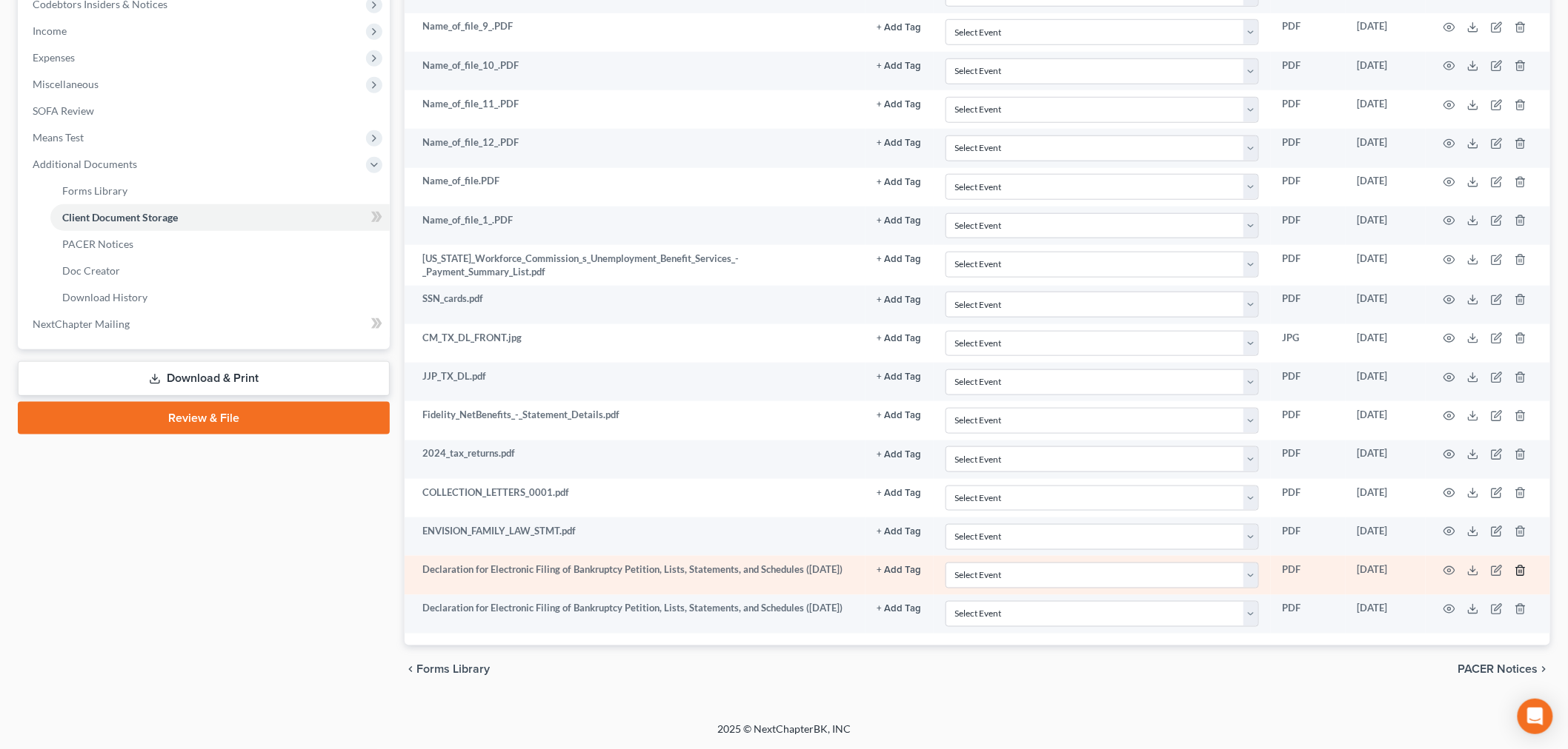
click at [1521, 568] on icon "button" at bounding box center [1520, 571] width 12 height 12
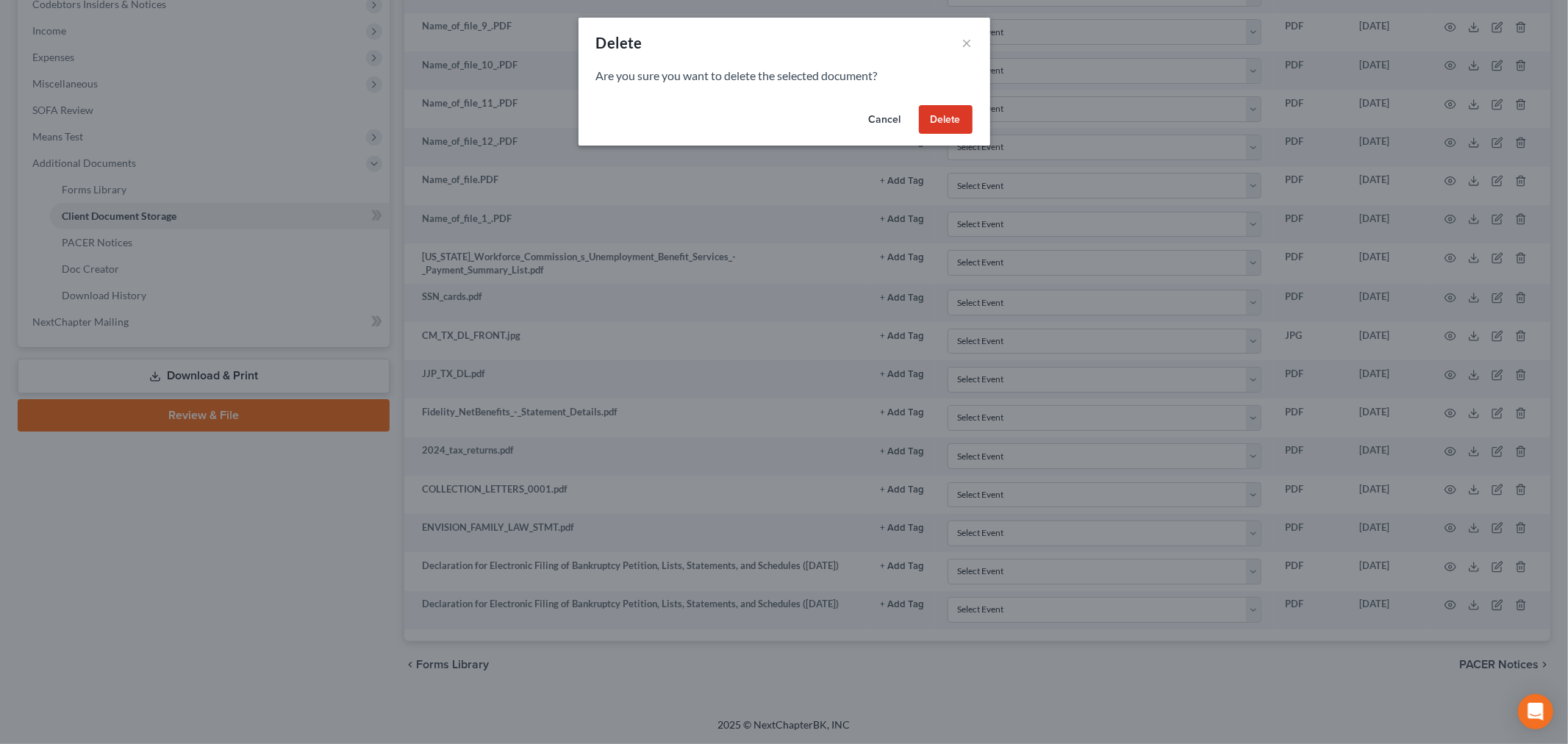
click at [941, 123] on button "Delete" at bounding box center [945, 119] width 54 height 29
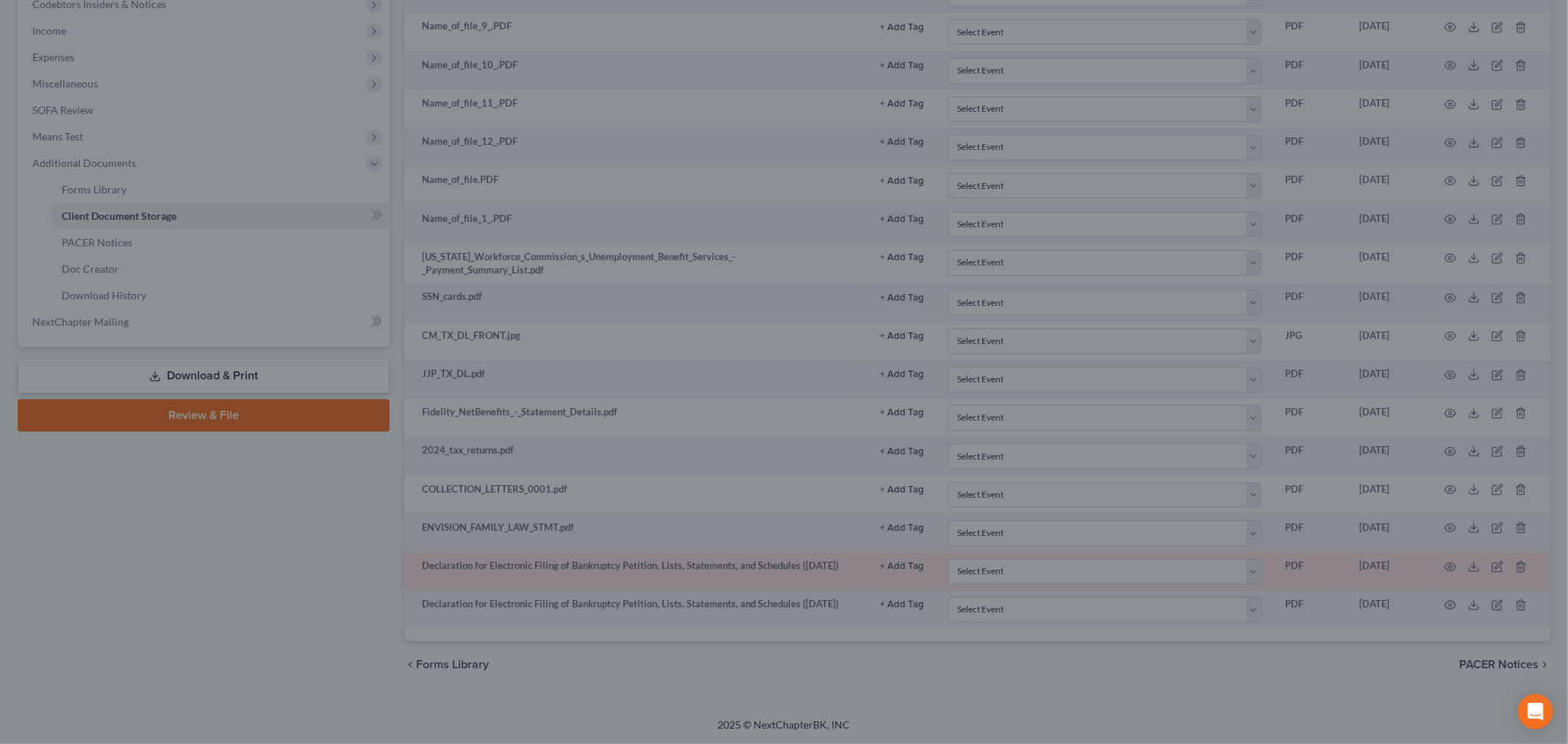
scroll to position [442, 0]
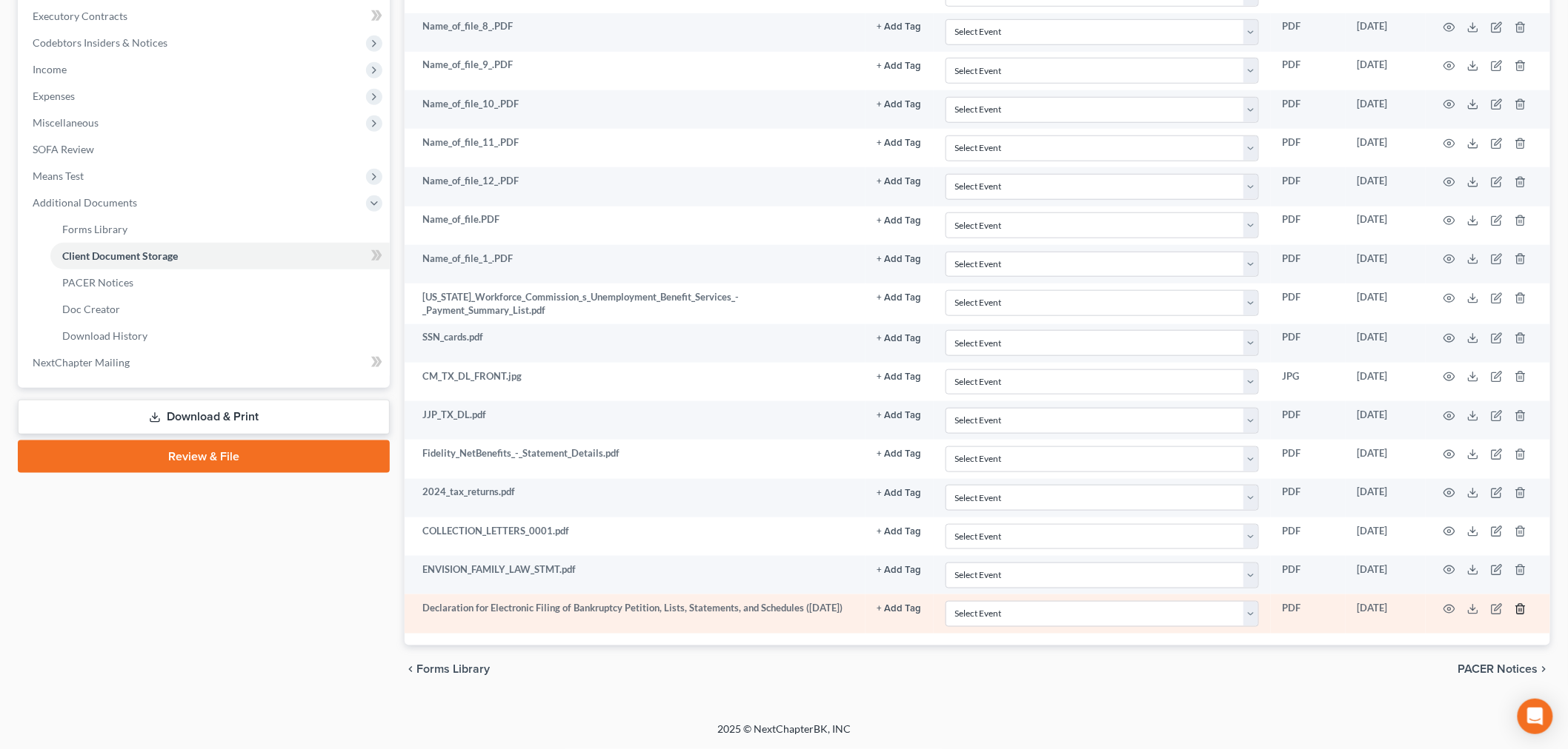
click at [1521, 611] on icon "button" at bounding box center [1520, 609] width 12 height 12
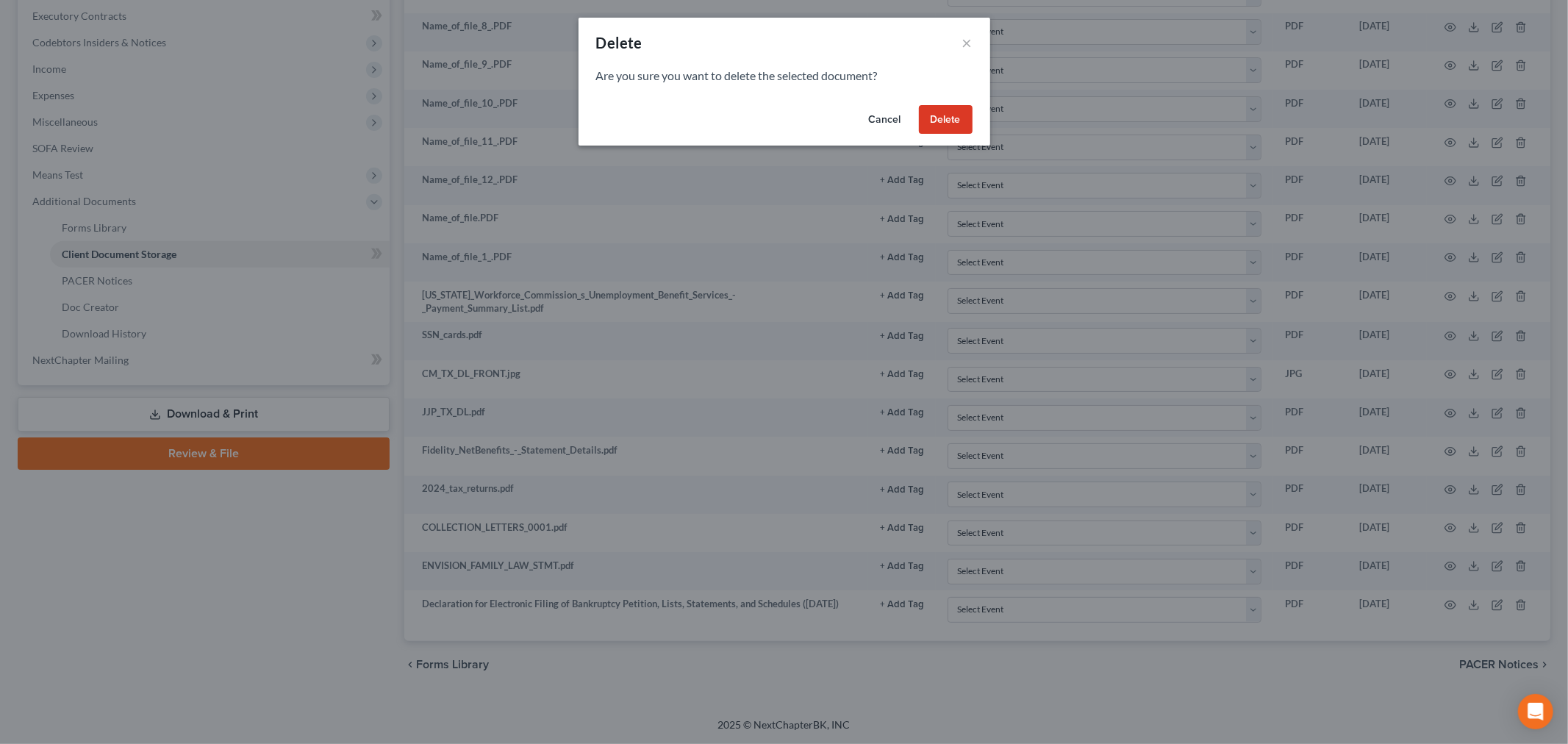
click at [941, 122] on button "Delete" at bounding box center [945, 119] width 54 height 29
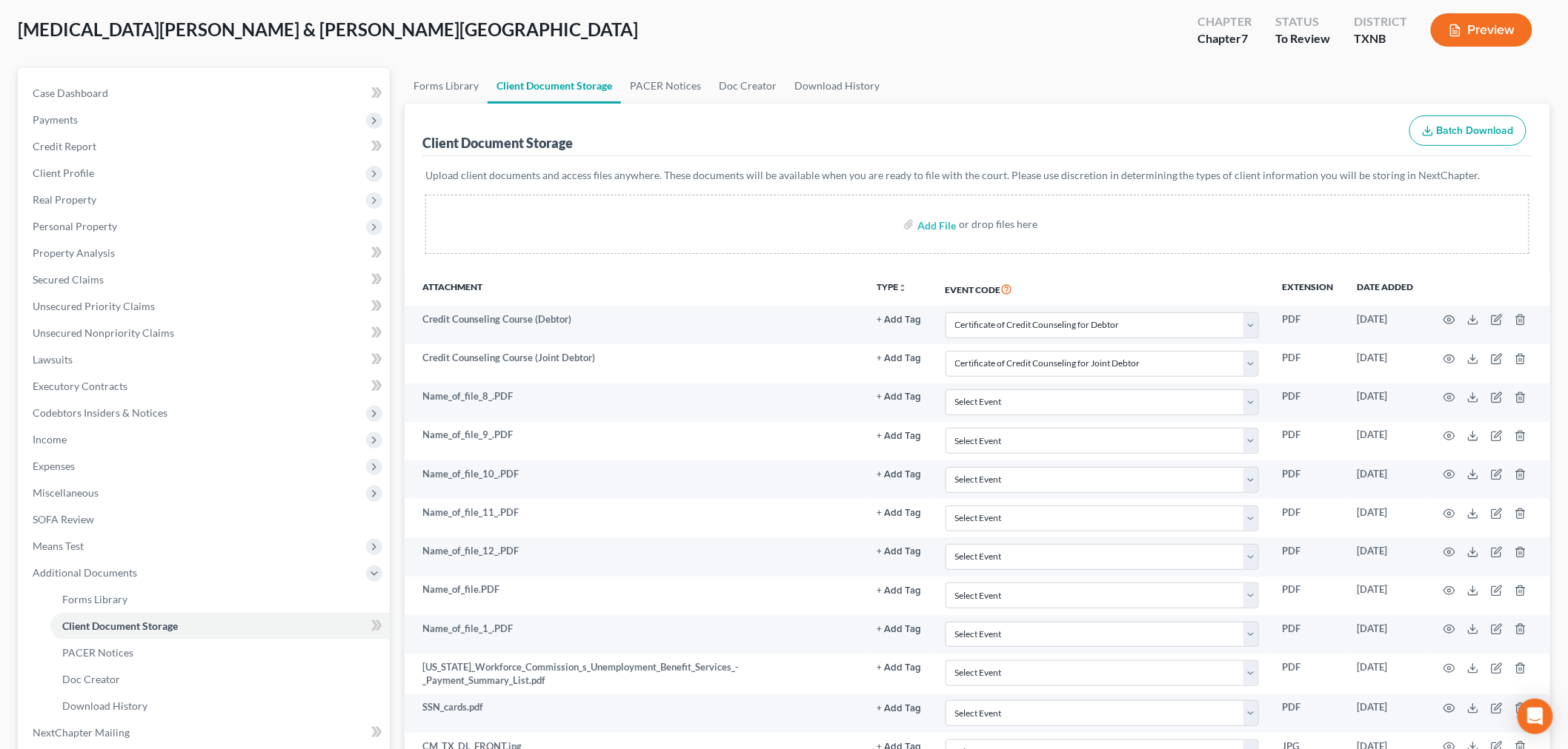
scroll to position [0, 0]
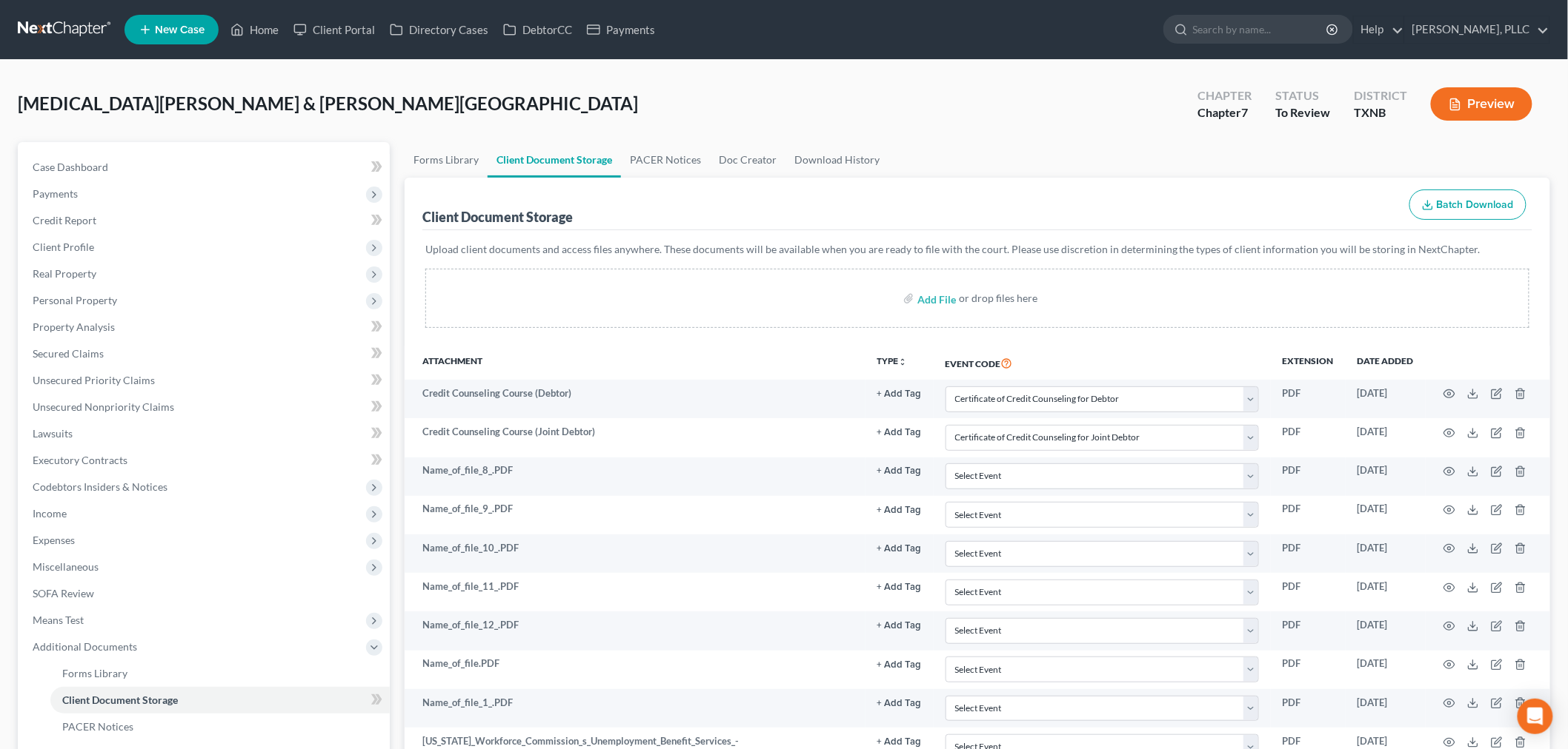
click at [404, 101] on div "[MEDICAL_DATA][PERSON_NAME] & [PERSON_NAME][GEOGRAPHIC_DATA] Upgraded Chapter C…" at bounding box center [784, 110] width 1532 height 64
select select "6"
select select "7"
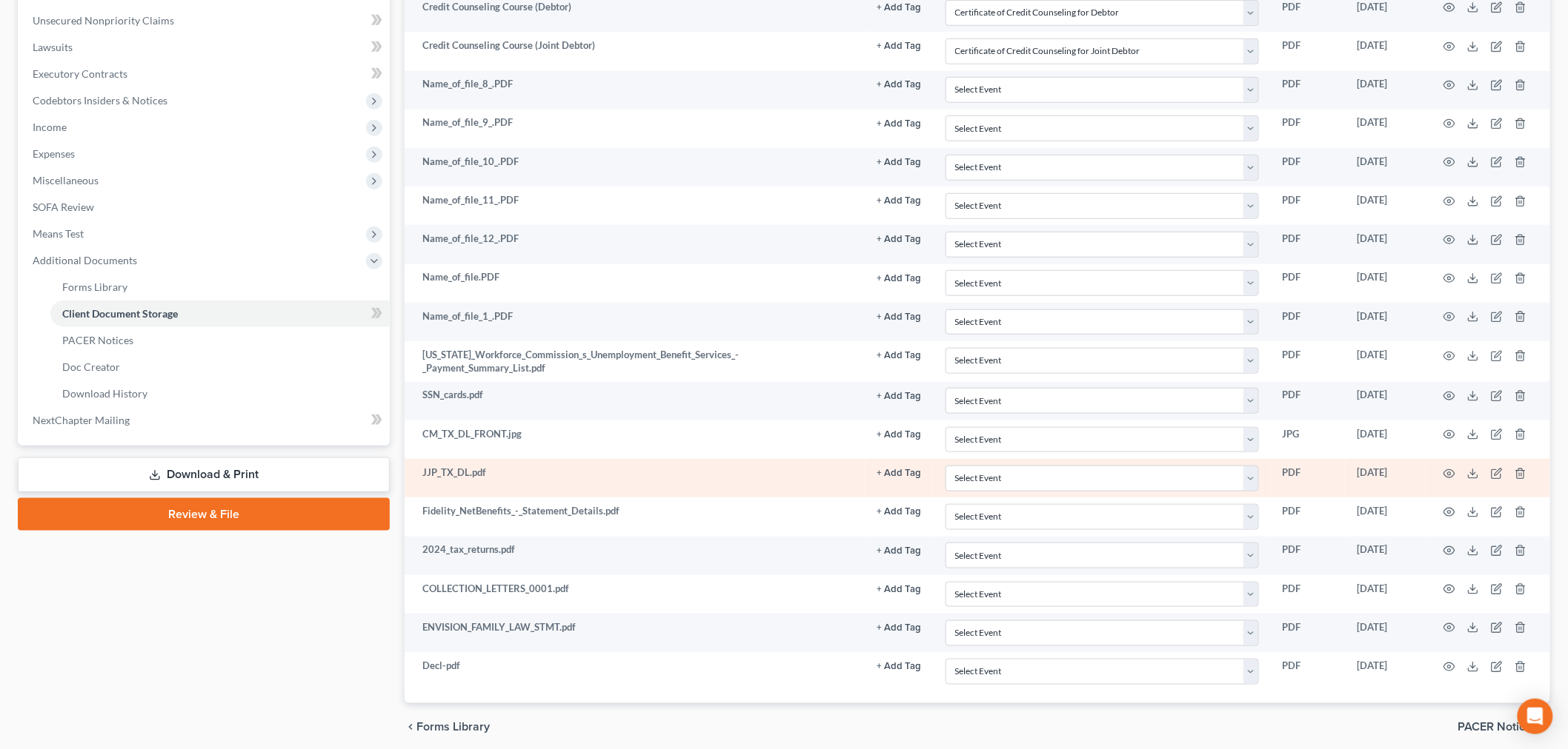
scroll to position [445, 0]
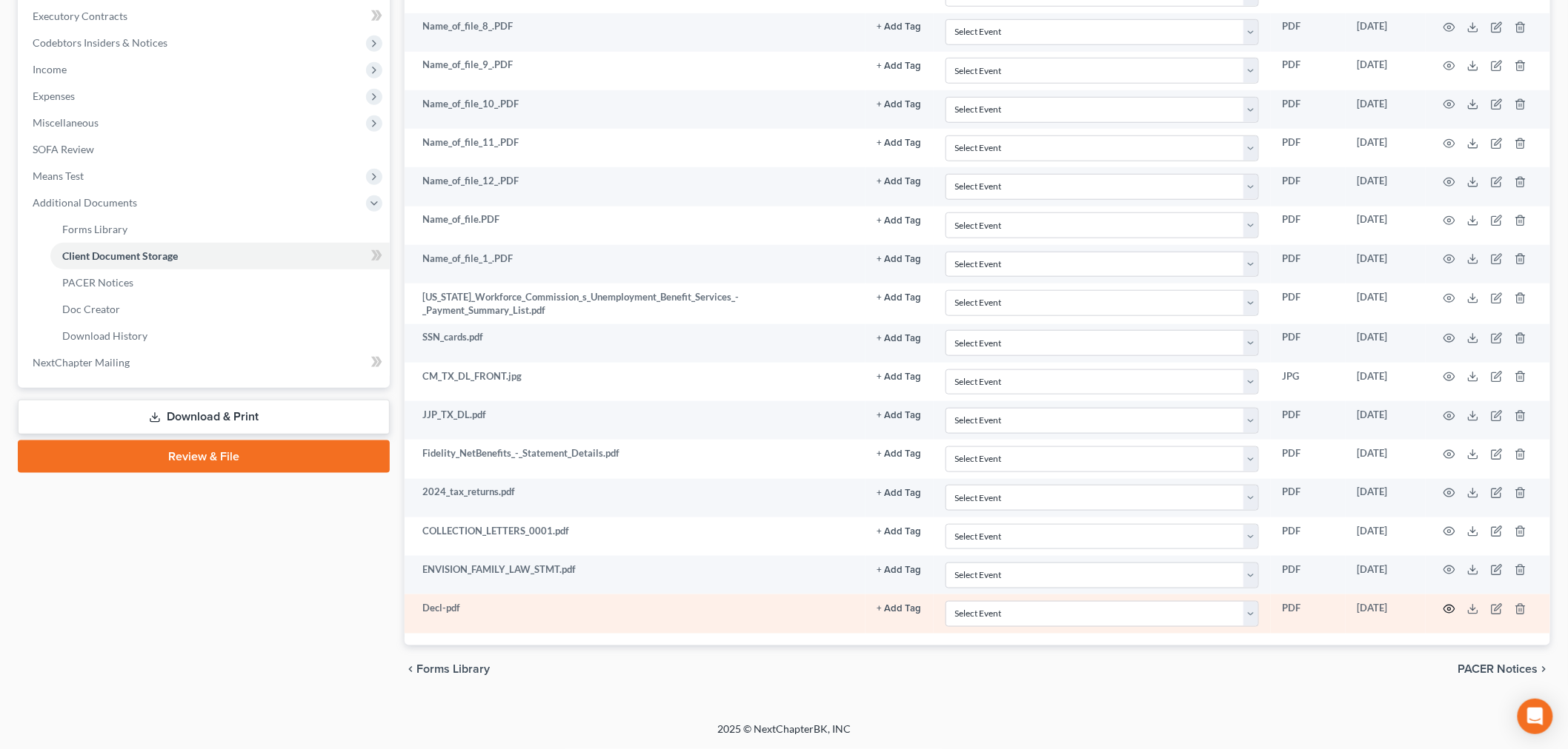
click at [1446, 606] on icon "button" at bounding box center [1450, 609] width 11 height 9
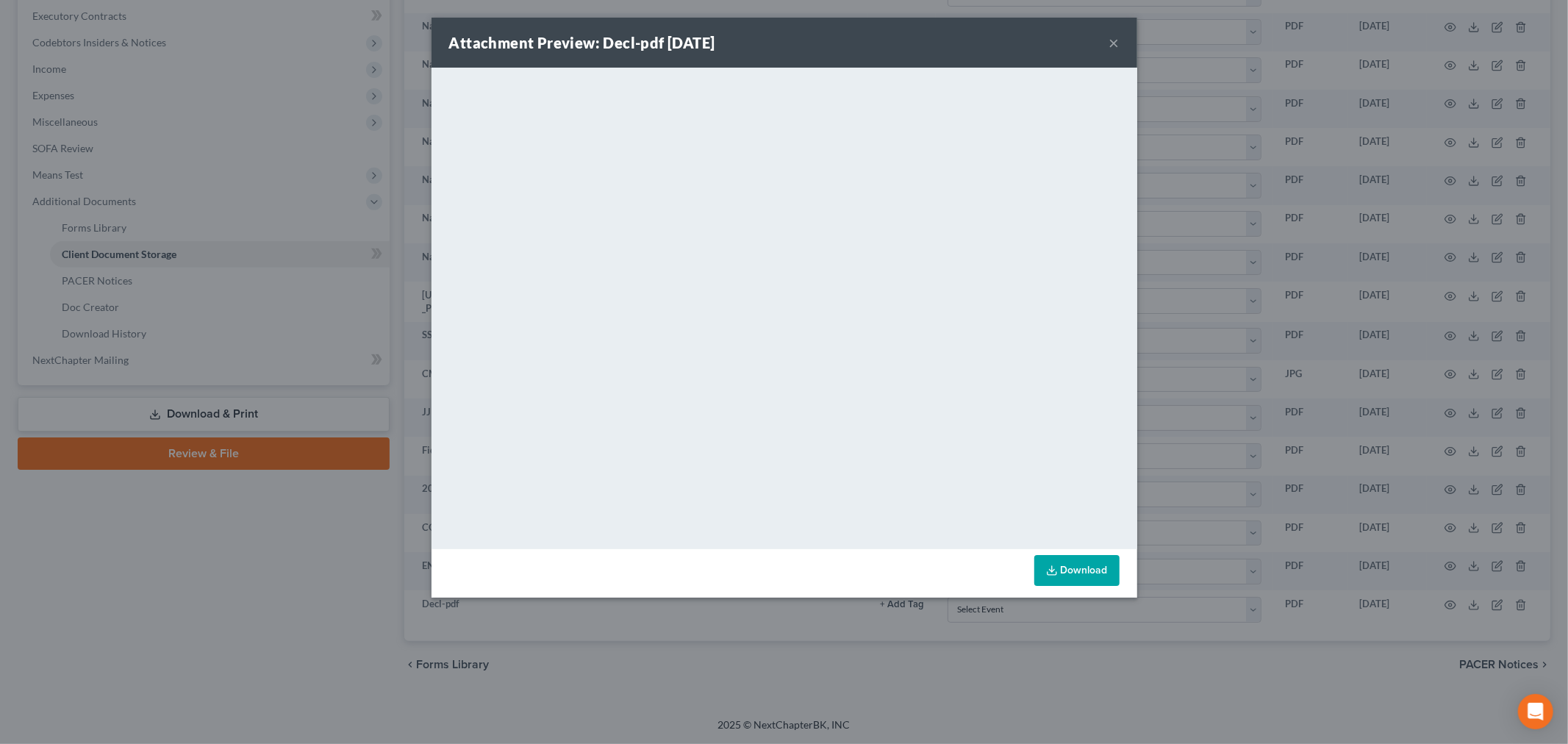
click at [1112, 41] on button "×" at bounding box center [1114, 42] width 10 height 18
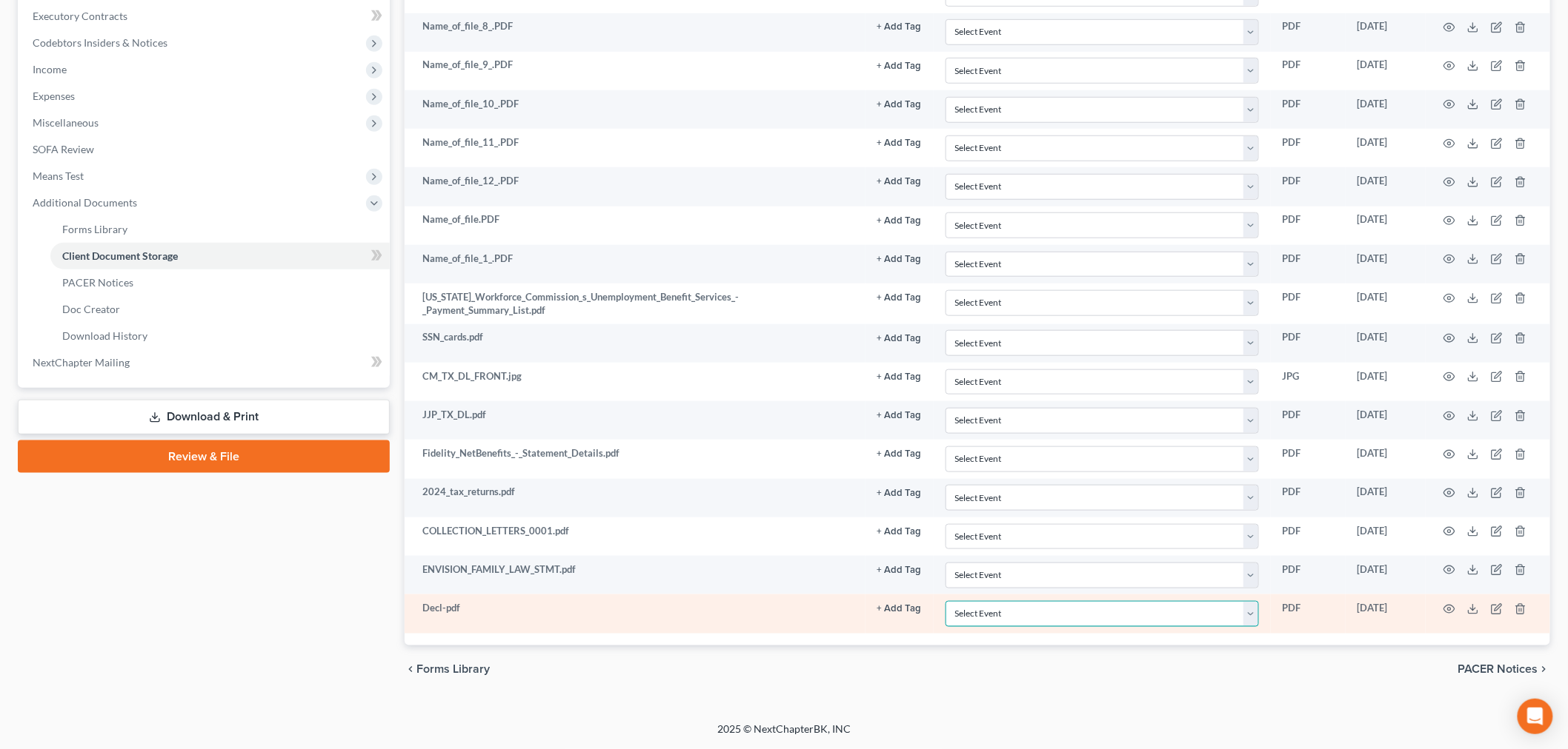
click at [1255, 613] on select "Select Event 20 Largest unsecured creditors Amended petition Attachment to Volu…" at bounding box center [1102, 614] width 314 height 26
select select "19"
click at [946, 601] on select "Select Event 20 Largest unsecured creditors Amended petition Attachment to Volu…" at bounding box center [1102, 614] width 314 height 26
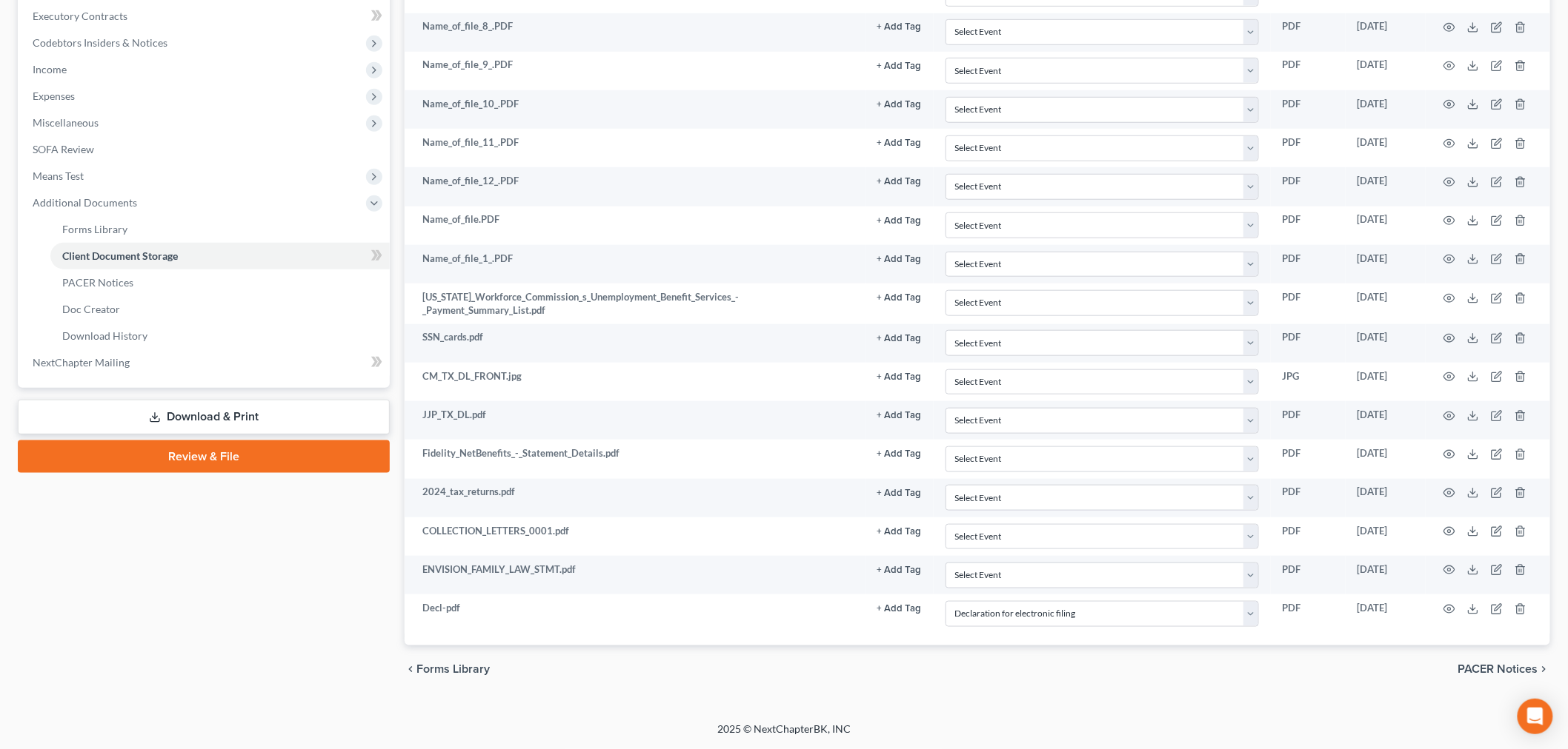
click at [986, 668] on div "chevron_left Forms Library PACER Notices chevron_right" at bounding box center [977, 669] width 1145 height 47
click at [268, 455] on link "Review & File" at bounding box center [204, 456] width 372 height 32
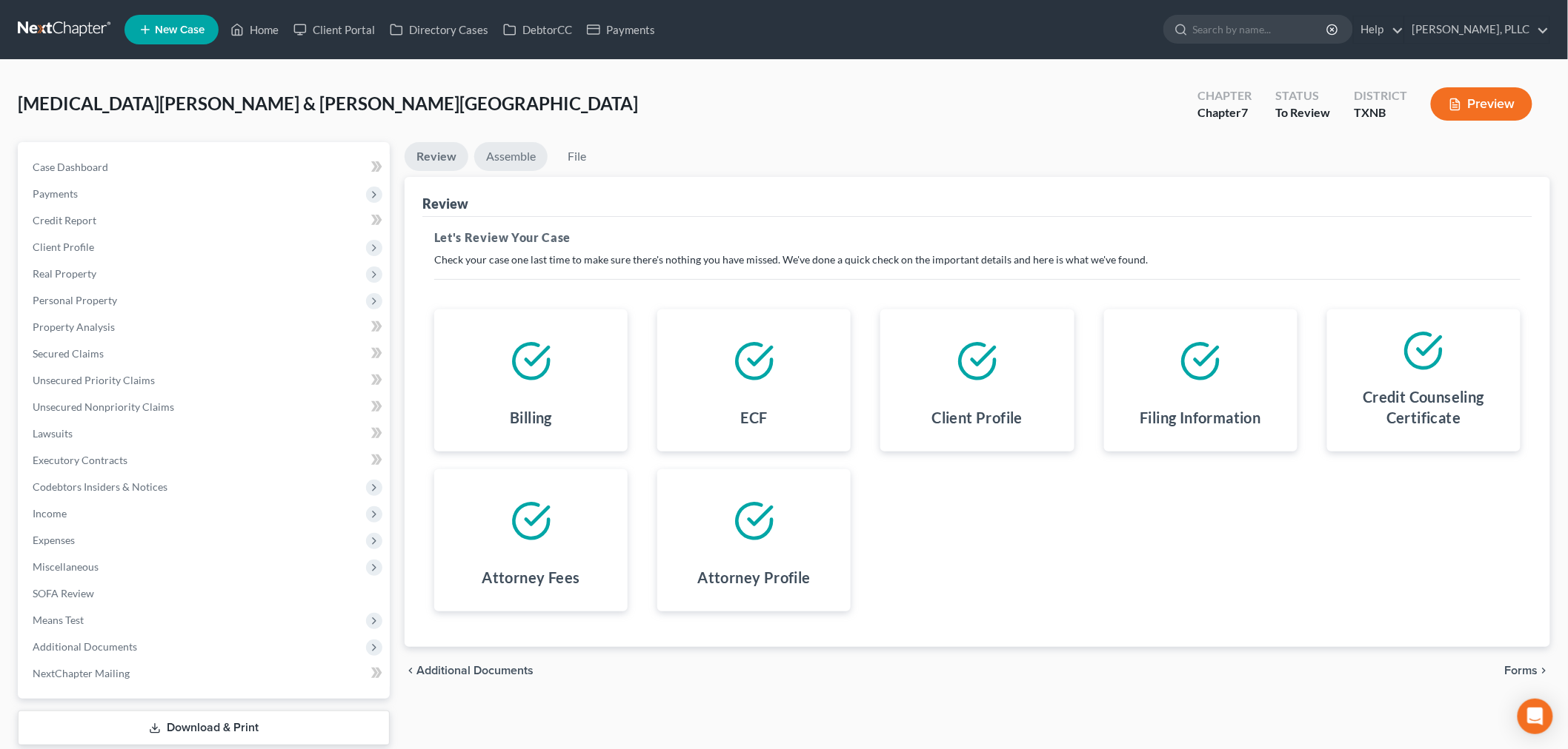
click at [517, 161] on link "Assemble" at bounding box center [510, 156] width 73 height 28
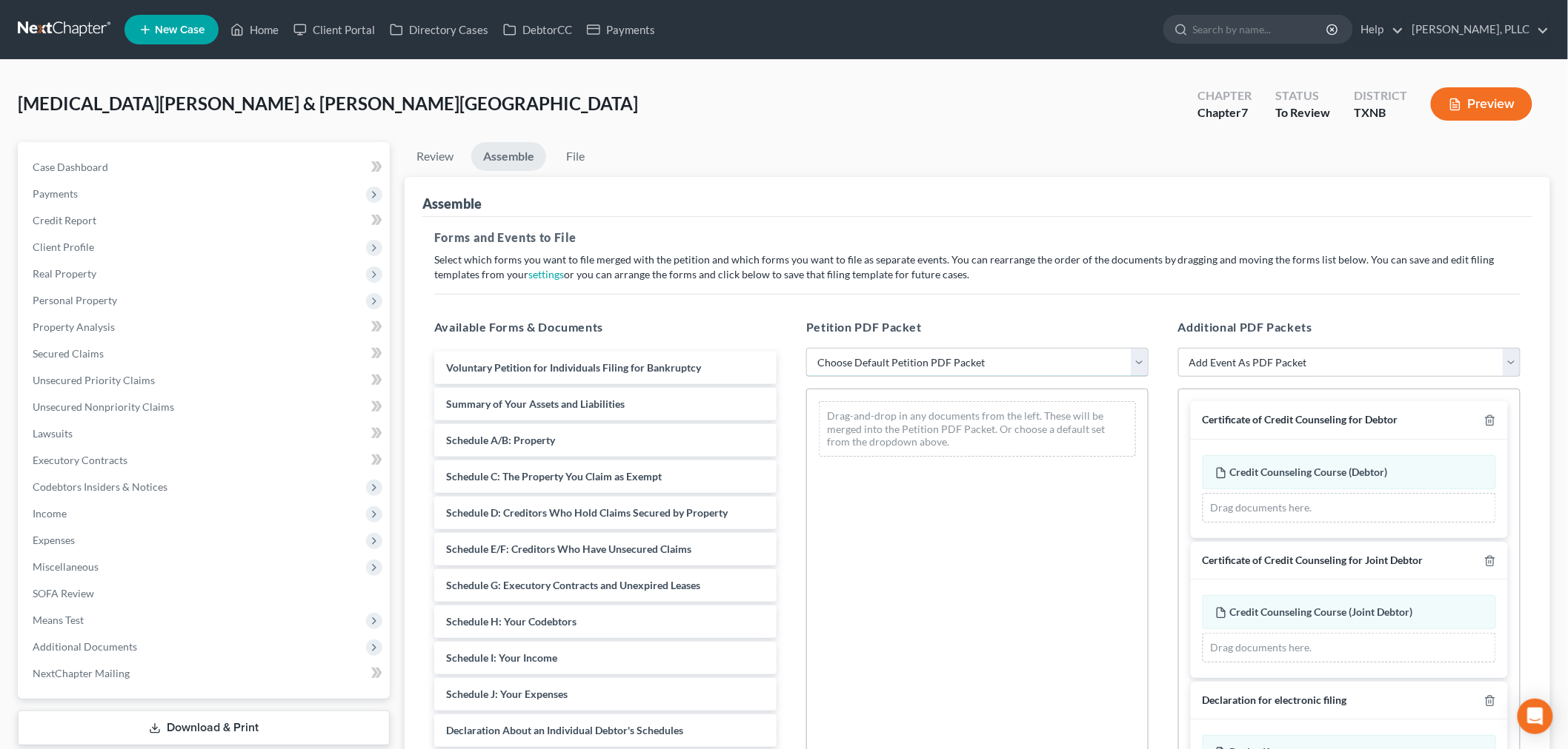
click at [885, 360] on select "Choose Default Petition PDF Packet Complete Bankruptcy Petition (all forms and …" at bounding box center [977, 363] width 342 height 29
select select "0"
click at [806, 348] on select "Choose Default Petition PDF Packet Complete Bankruptcy Petition (all forms and …" at bounding box center [977, 363] width 342 height 29
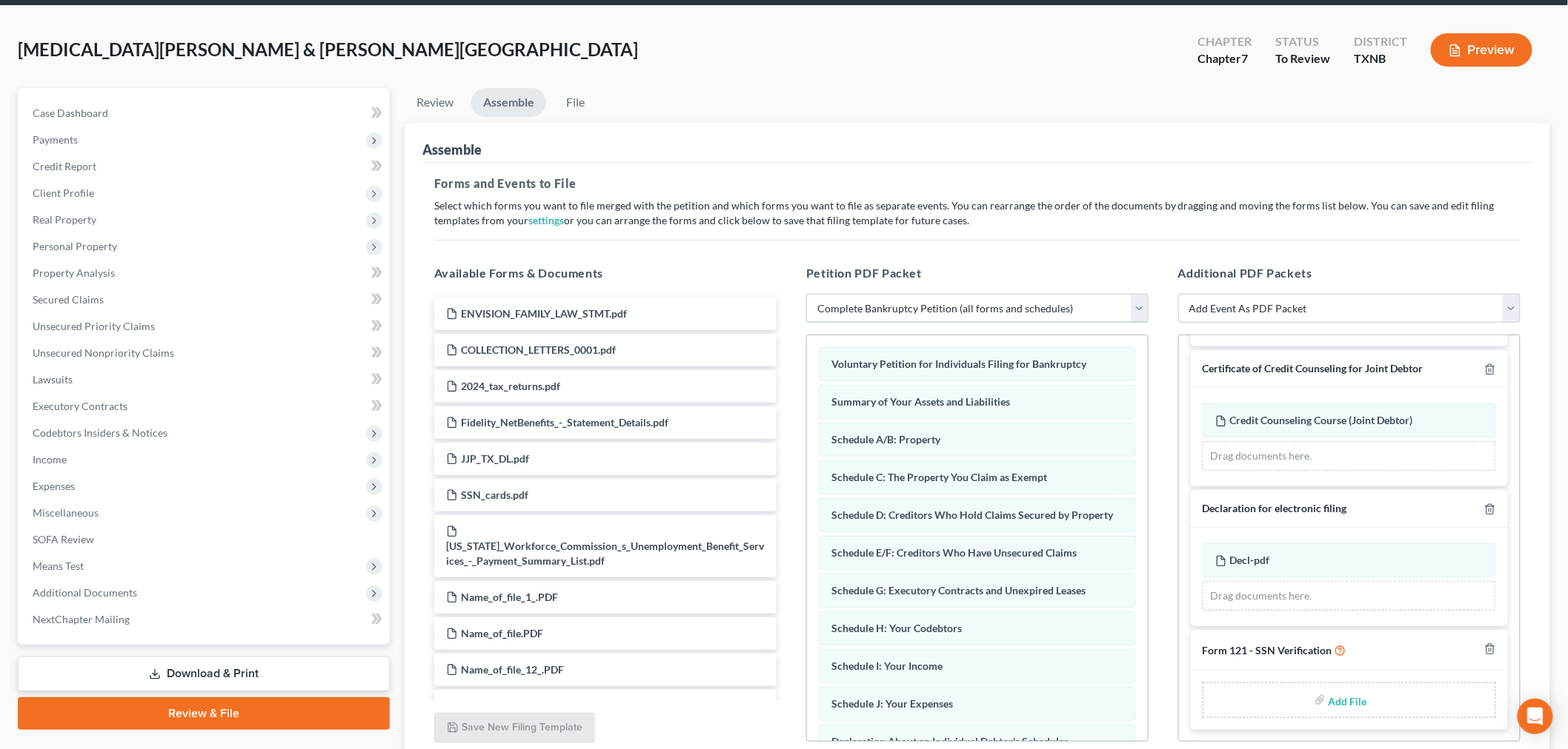
scroll to position [180, 0]
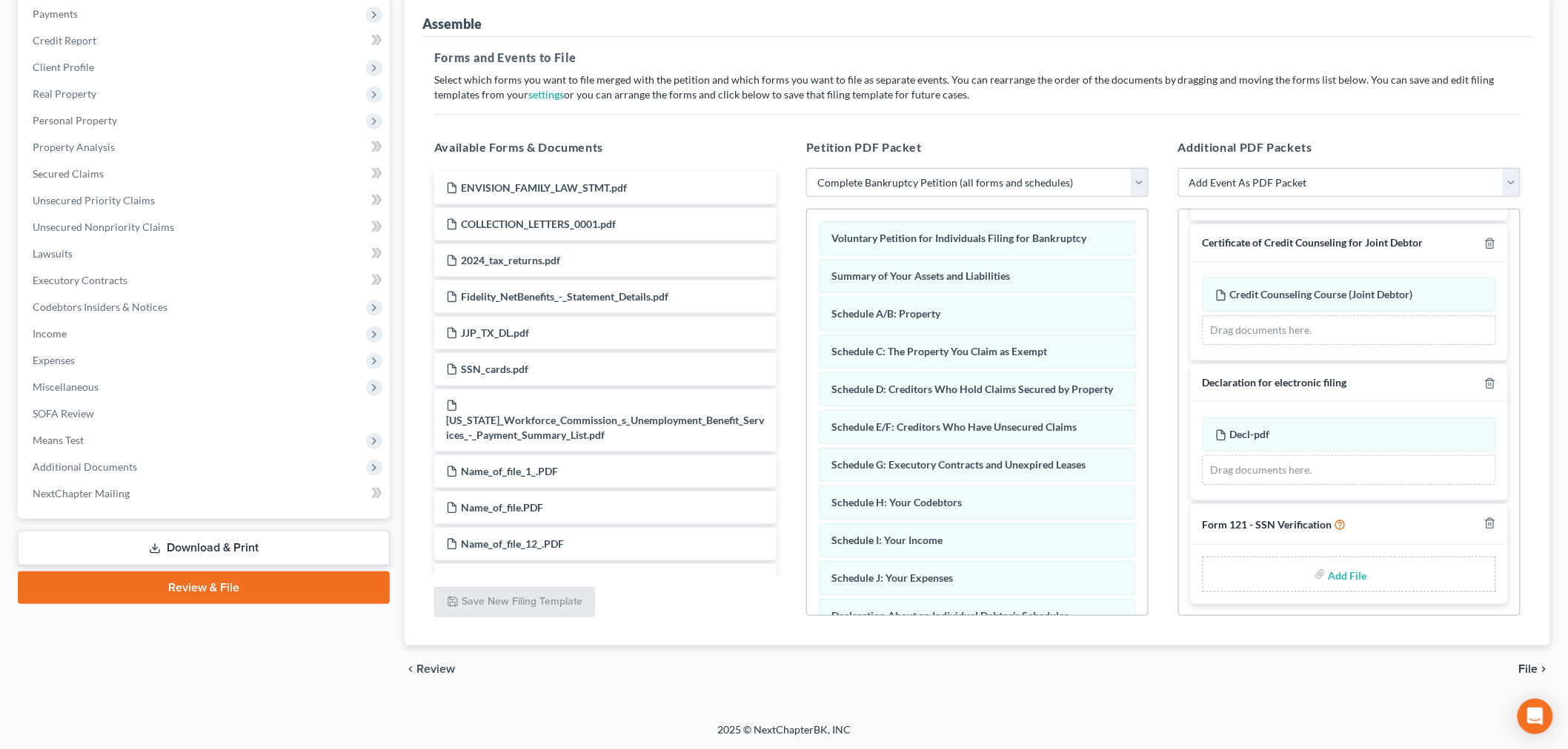
click at [1337, 573] on input "file" at bounding box center [1346, 575] width 36 height 27
type input "C:\fakepath\SSN VER.pdf"
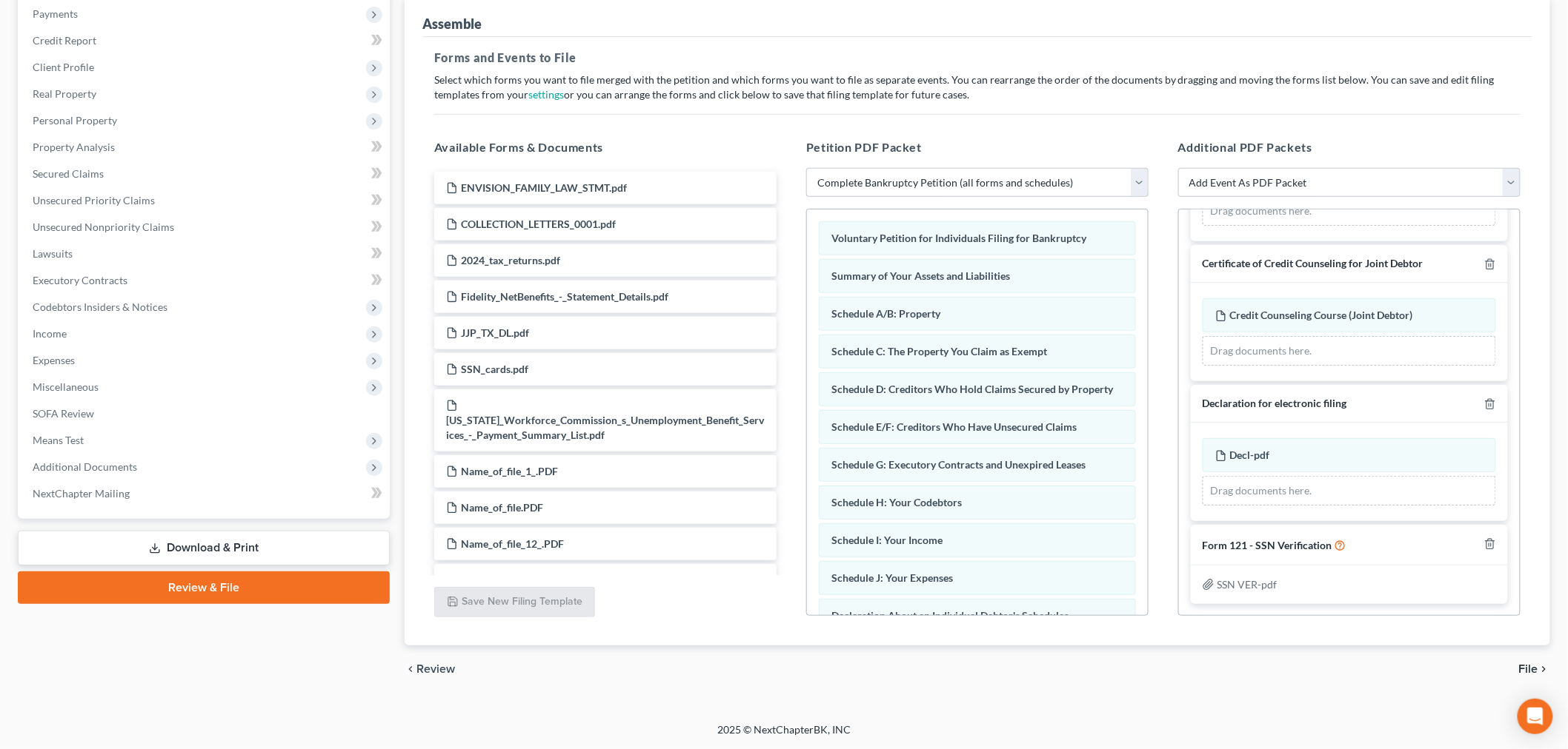
click at [1527, 668] on span "File" at bounding box center [1528, 669] width 19 height 12
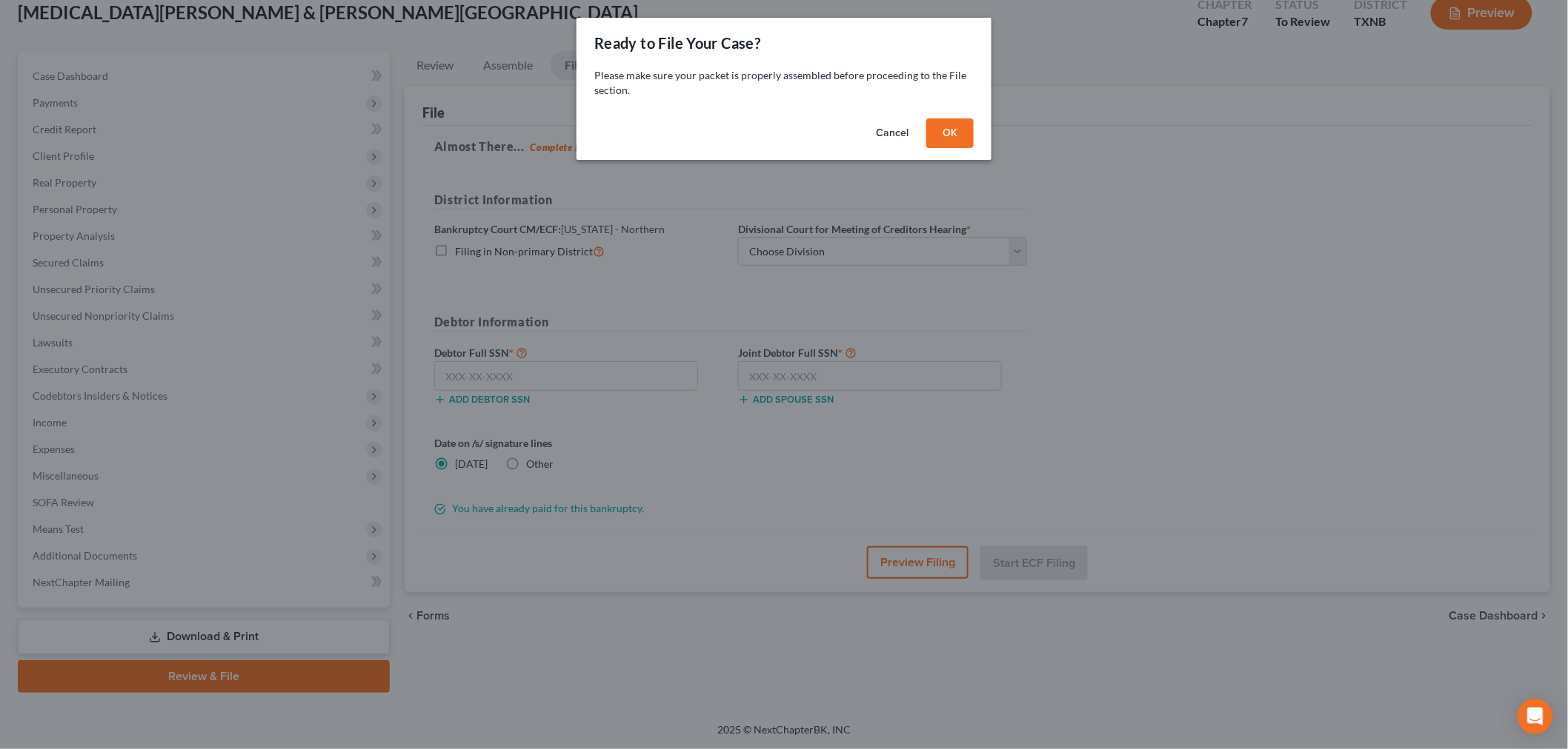
scroll to position [90, 0]
click at [957, 134] on button "OK" at bounding box center [956, 133] width 47 height 29
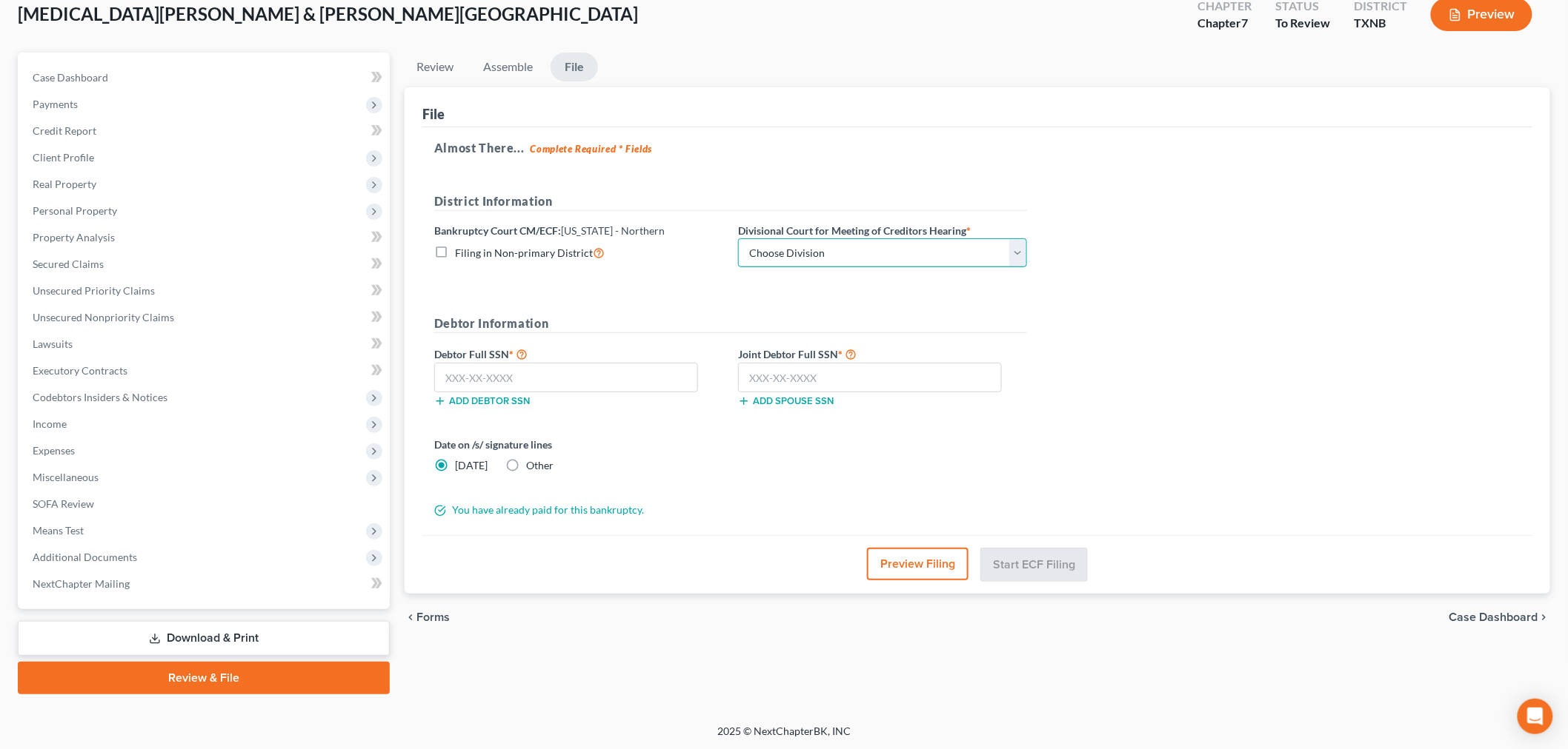
click at [899, 250] on select "Choose Division [PERSON_NAME] [GEOGRAPHIC_DATA] [GEOGRAPHIC_DATA] [GEOGRAPHIC_D…" at bounding box center [882, 253] width 289 height 29
select select "3"
click at [738, 239] on select "Choose Division [PERSON_NAME] [GEOGRAPHIC_DATA] [GEOGRAPHIC_DATA] [GEOGRAPHIC_D…" at bounding box center [882, 253] width 289 height 29
click at [658, 368] on input "text" at bounding box center [566, 377] width 263 height 29
type input "622-40-7704"
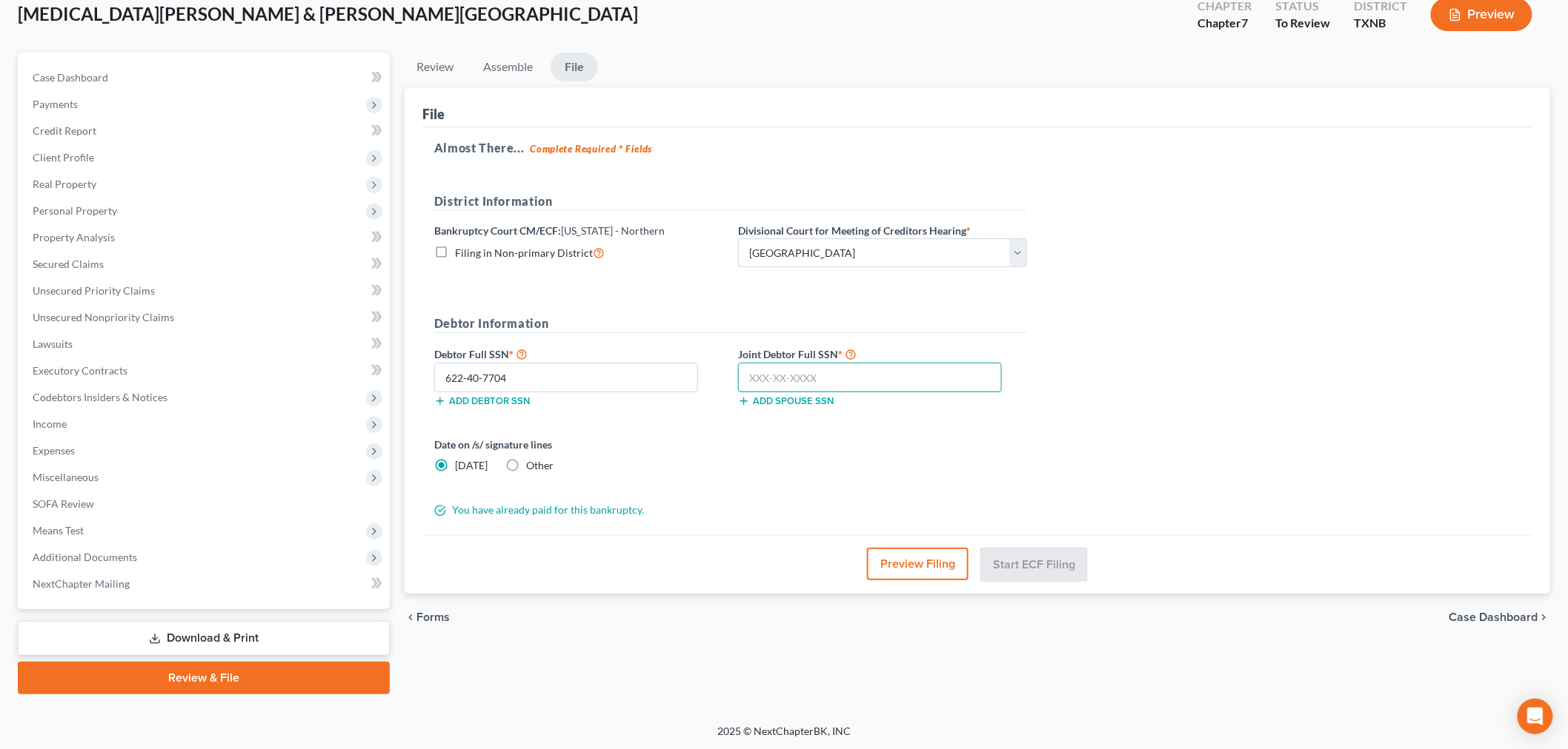
click at [767, 375] on input "text" at bounding box center [870, 377] width 263 height 29
type input "611-54-5852"
click at [1015, 563] on button "Start ECF Filing" at bounding box center [1034, 564] width 106 height 32
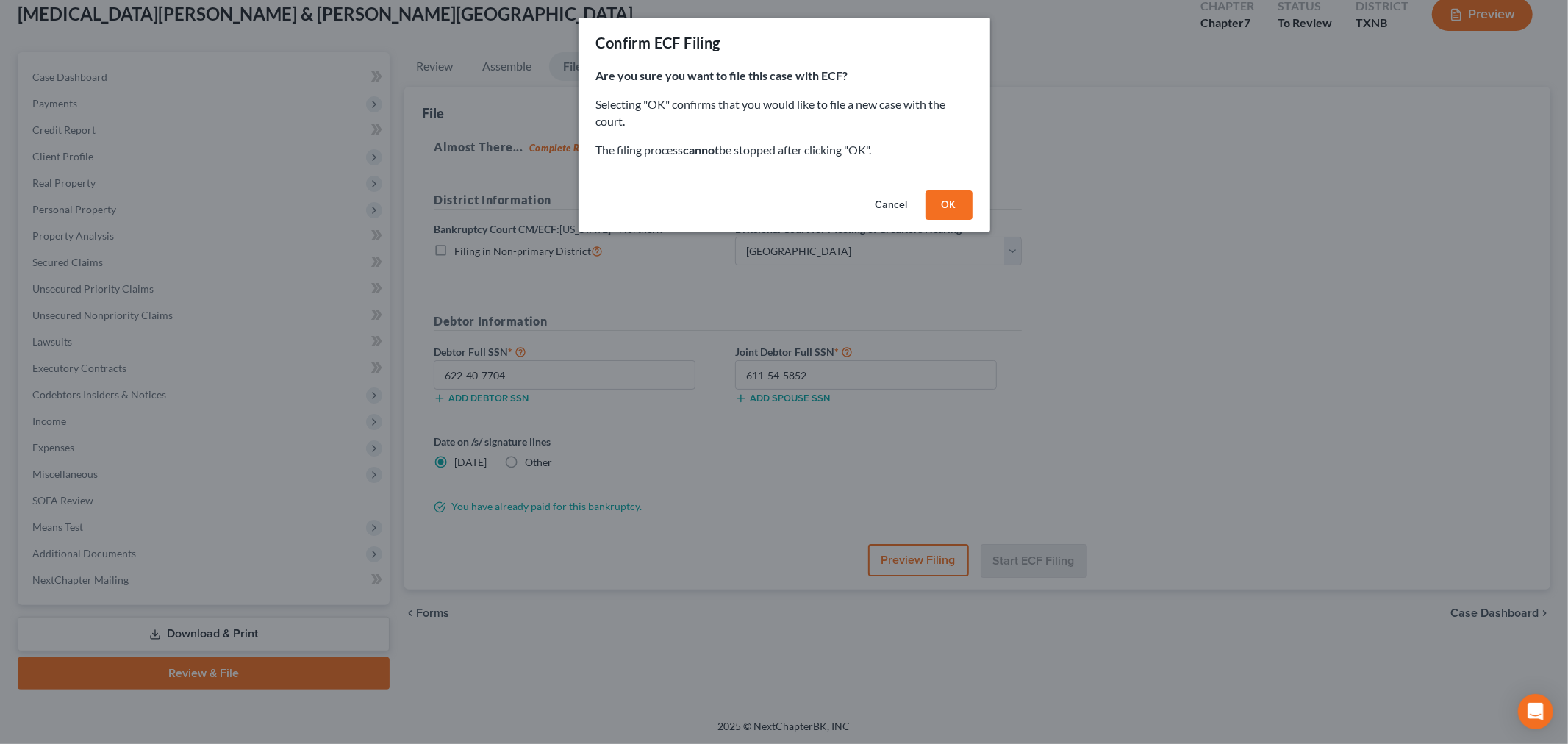
click at [939, 198] on button "OK" at bounding box center [949, 205] width 47 height 29
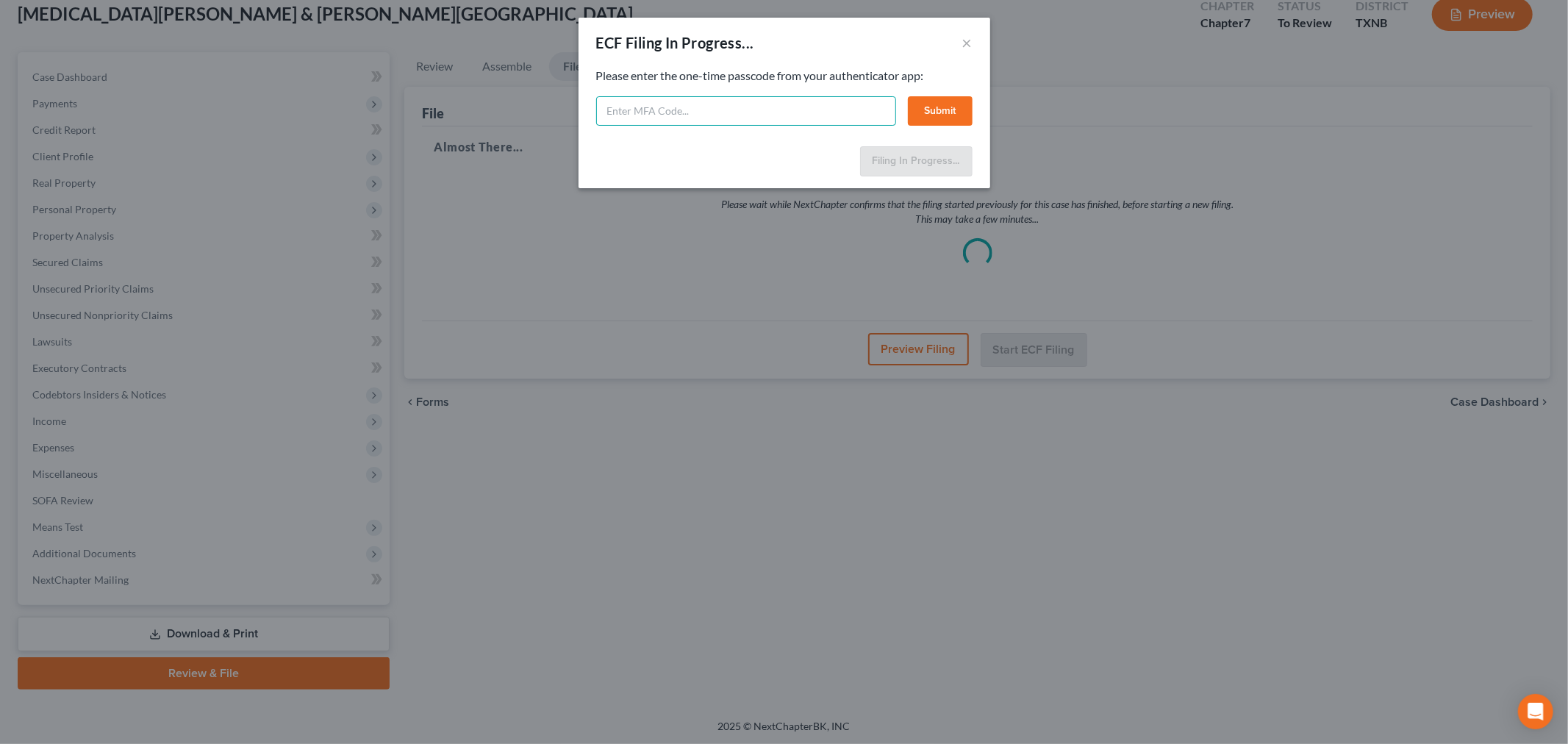
click at [812, 117] on input "text" at bounding box center [745, 110] width 300 height 29
paste input "545169"
type input "545169"
click at [934, 106] on button "Submit" at bounding box center [940, 110] width 65 height 29
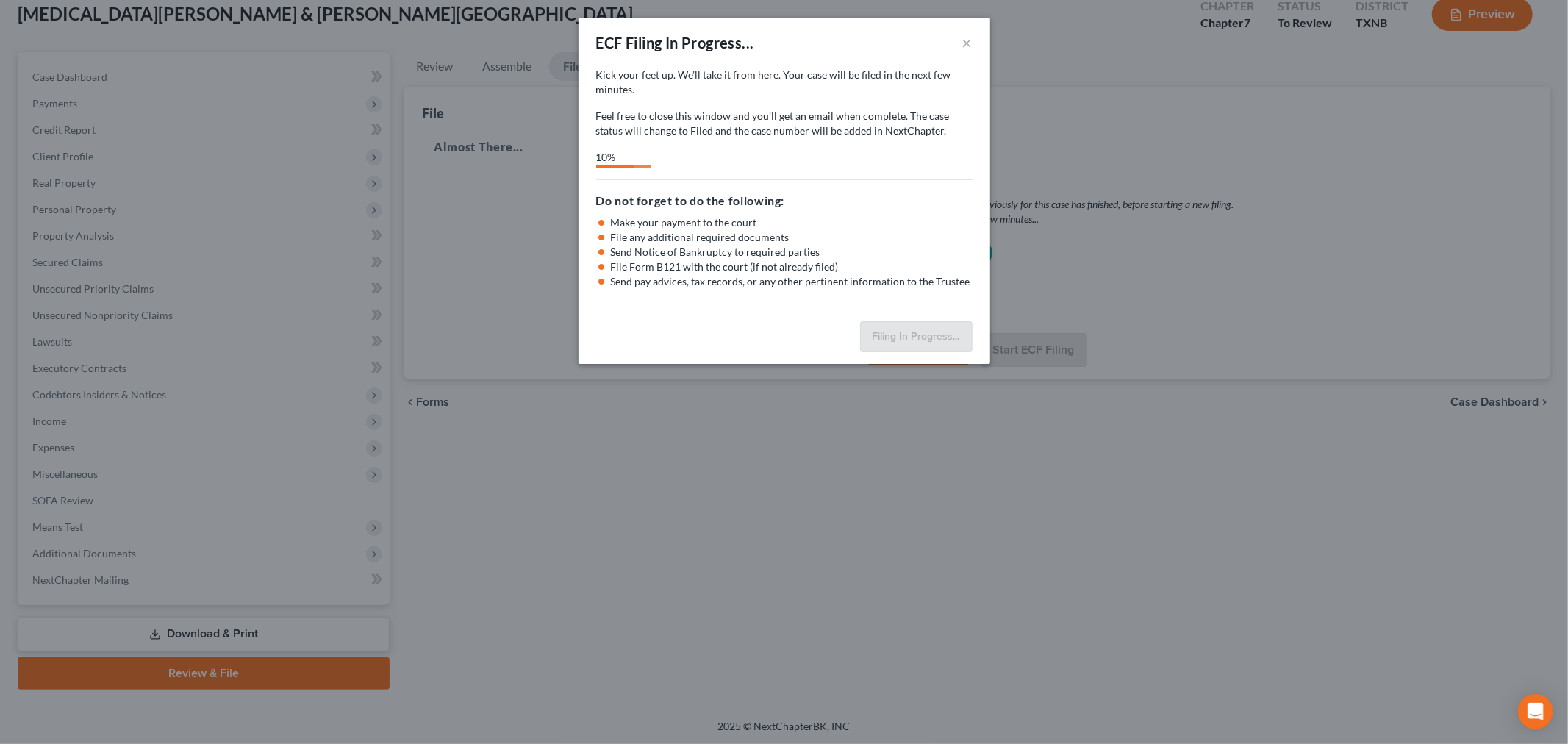
select select "3"
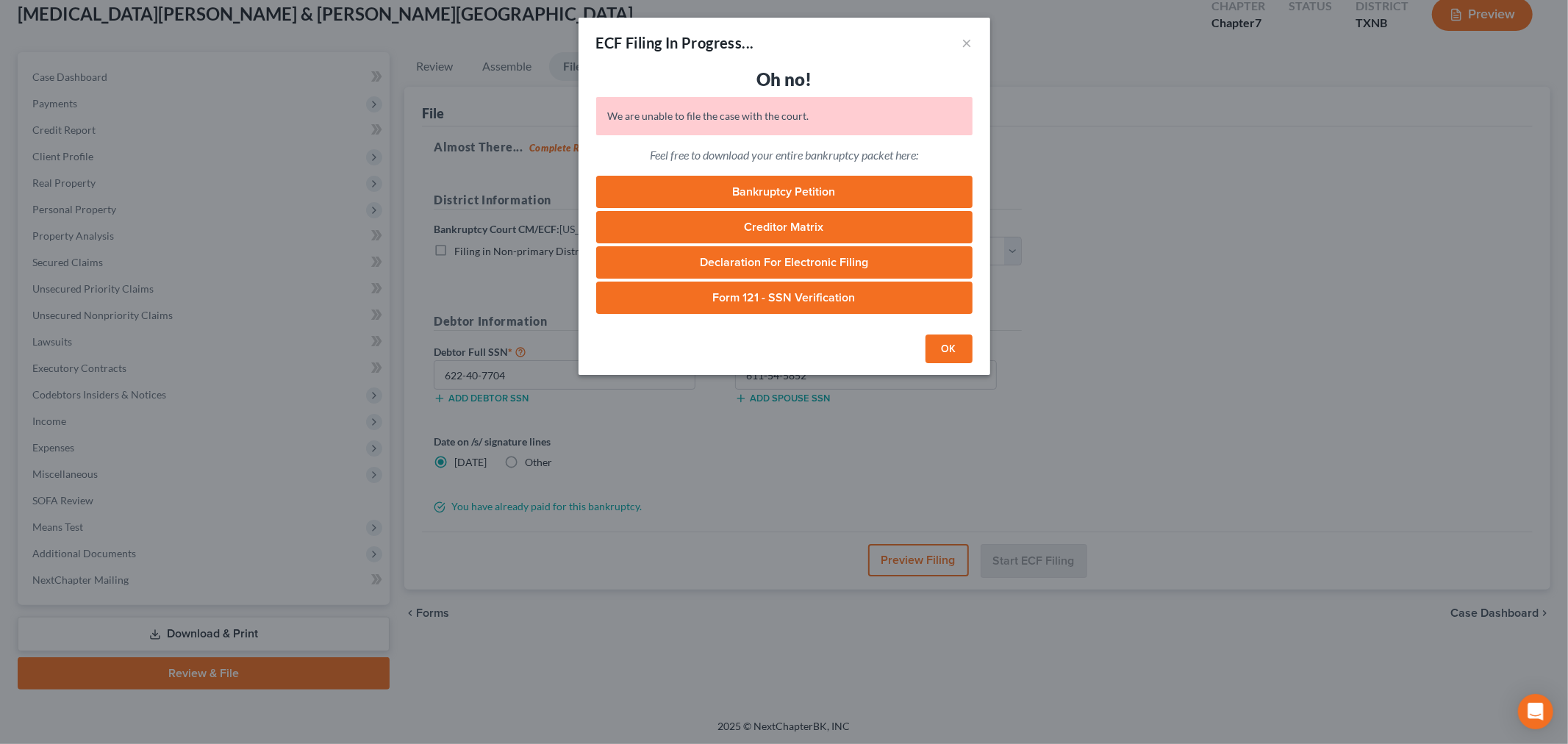
click at [952, 343] on button "OK" at bounding box center [949, 349] width 47 height 29
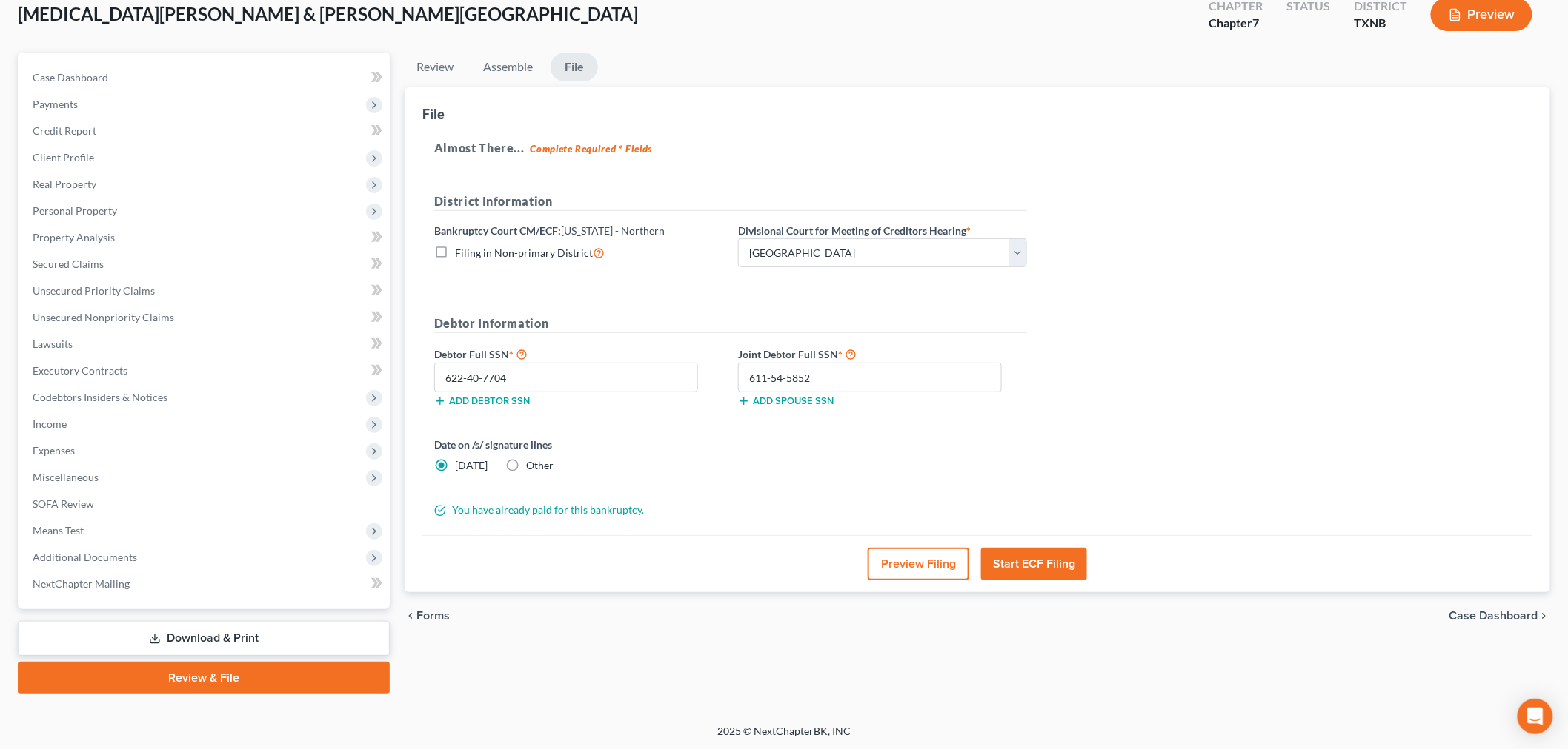
click at [1031, 564] on button "Start ECF Filing" at bounding box center [1034, 564] width 106 height 32
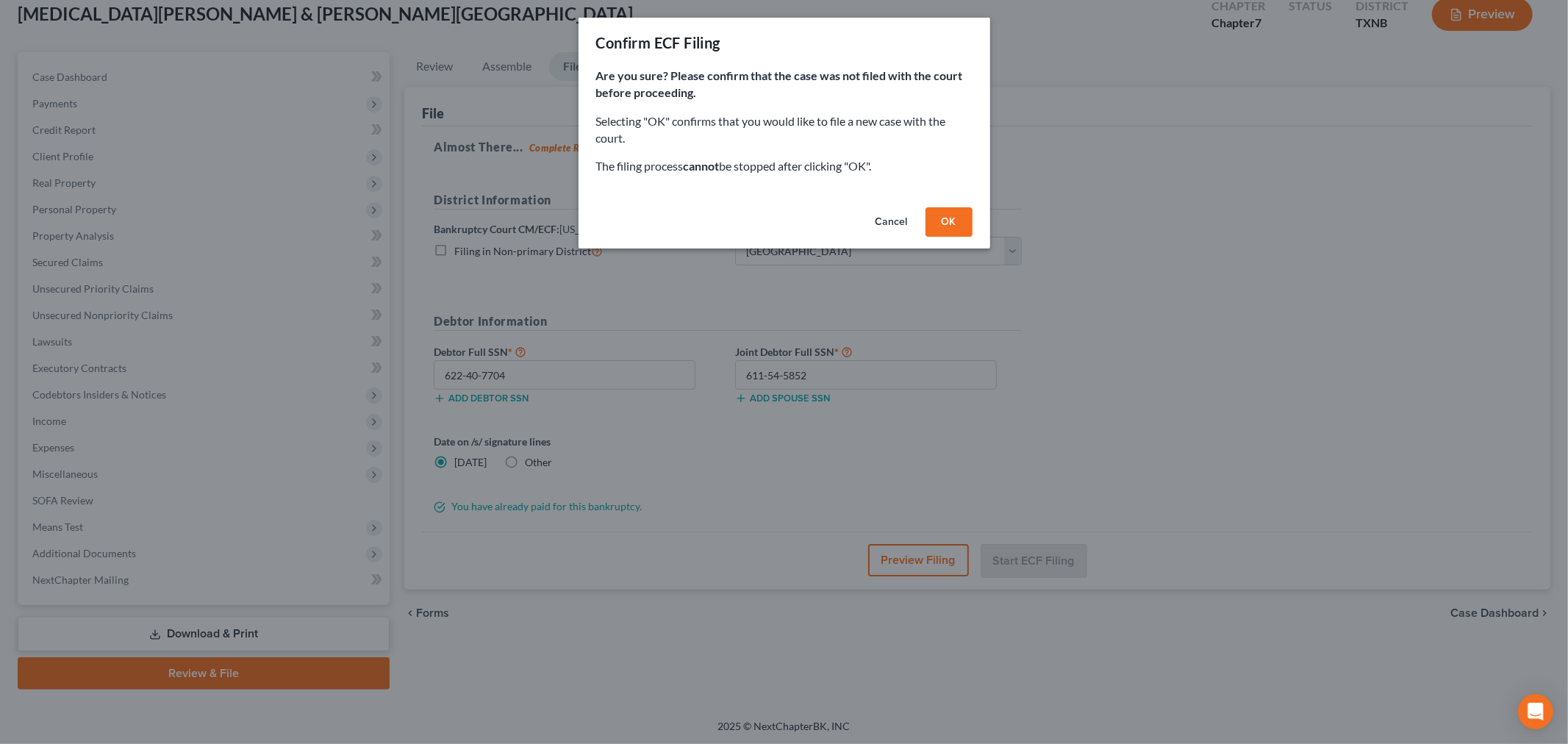
click at [950, 225] on button "OK" at bounding box center [949, 222] width 47 height 29
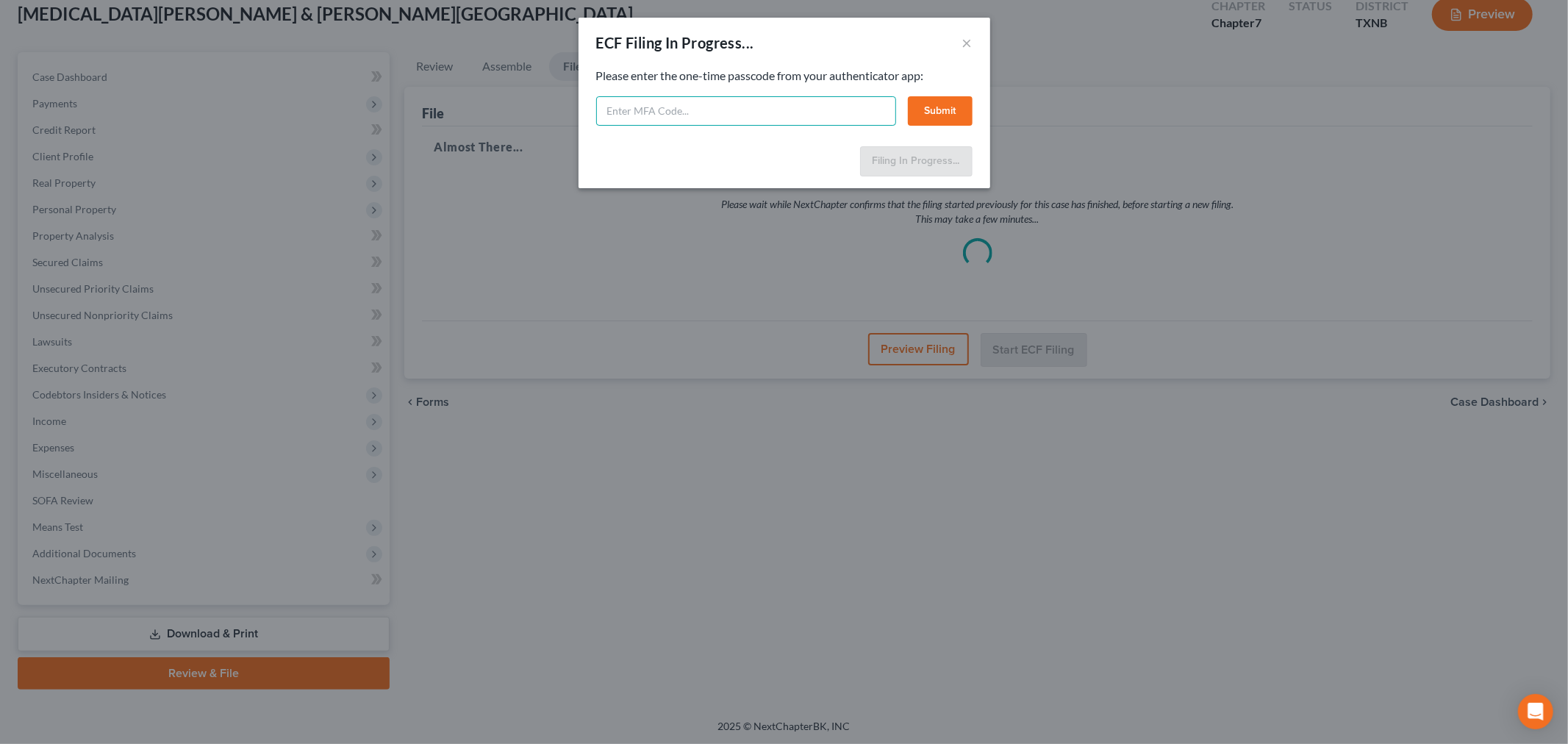
click at [763, 116] on input "text" at bounding box center [745, 110] width 300 height 29
paste input "397931"
type input "397931"
click at [933, 107] on button "Submit" at bounding box center [940, 110] width 65 height 29
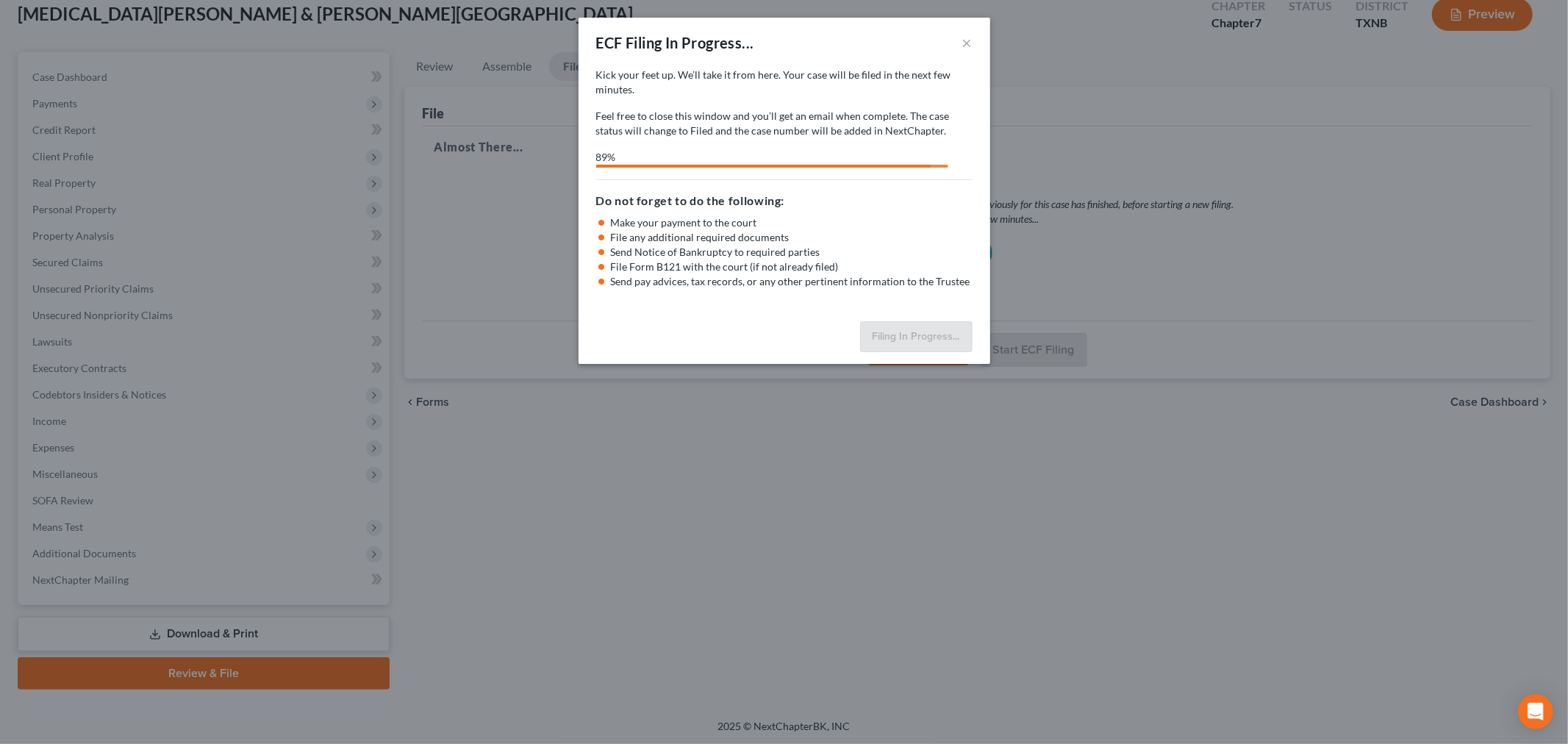
select select "3"
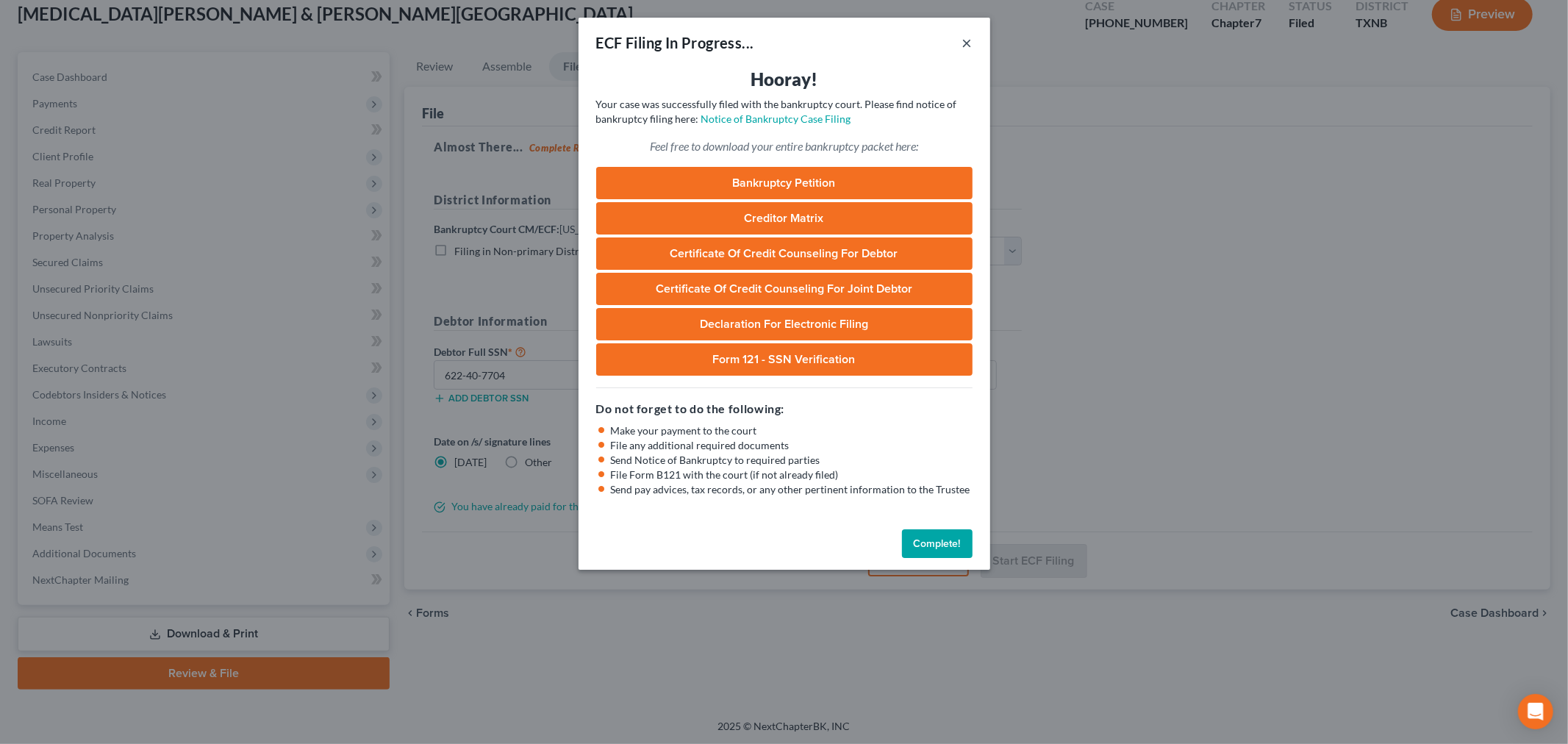
click at [970, 44] on button "×" at bounding box center [967, 42] width 10 height 18
